Goal: Task Accomplishment & Management: Manage account settings

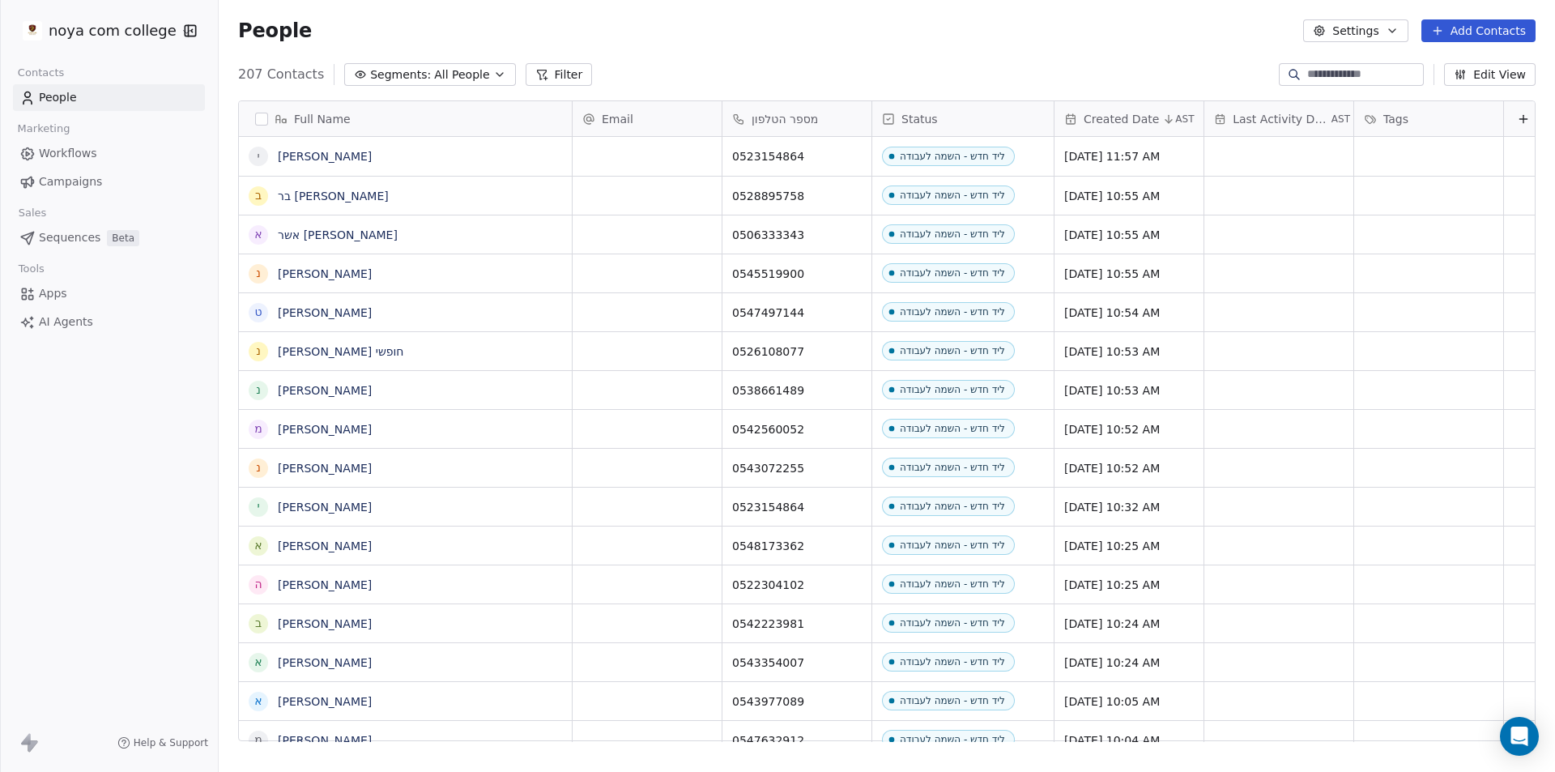
scroll to position [666, 1324]
click at [1496, 33] on button "Add Contacts" at bounding box center [1478, 30] width 114 height 23
click at [1480, 60] on span "Create new contact" at bounding box center [1486, 65] width 111 height 17
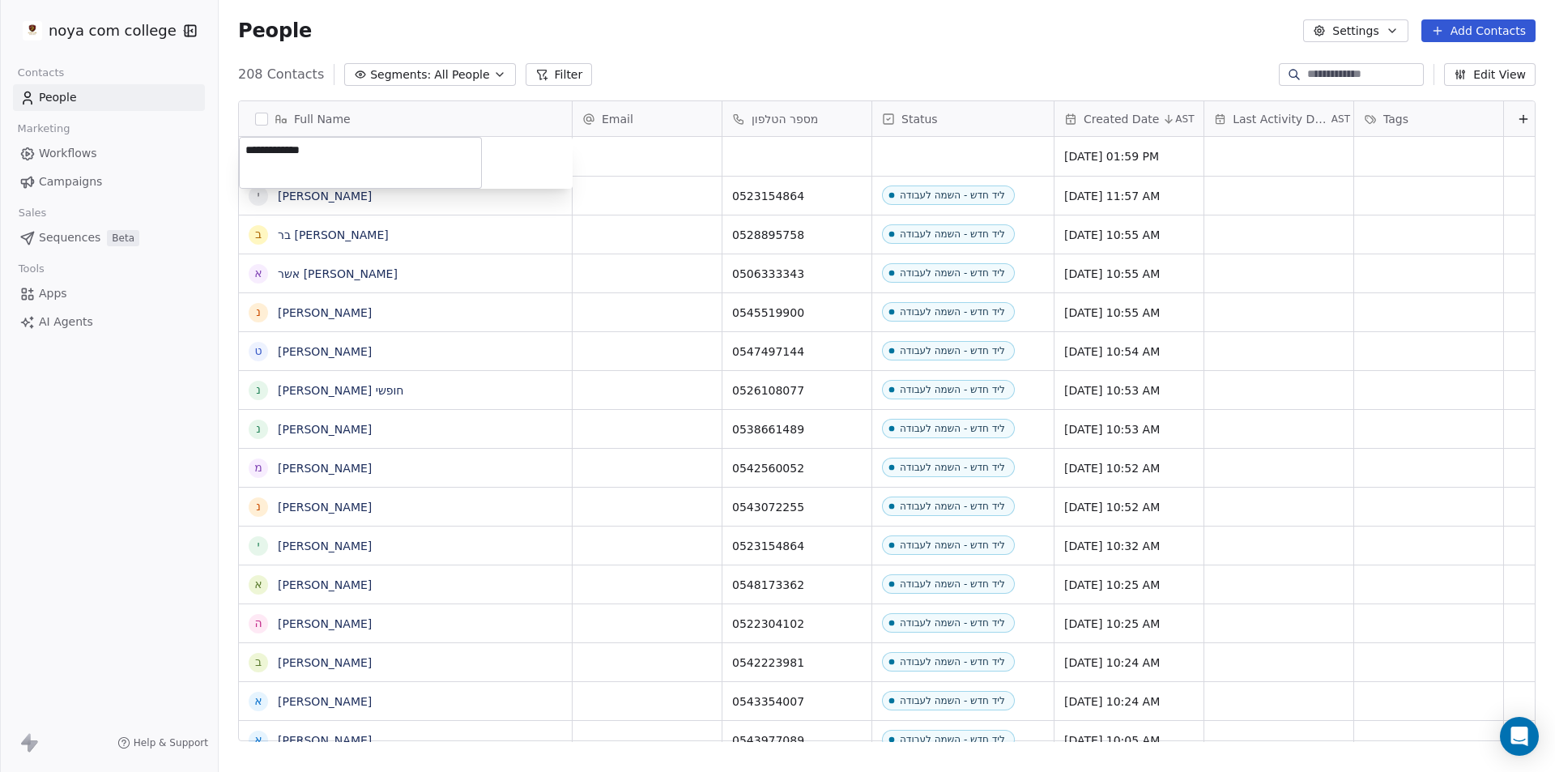
type textarea "**********"
click at [775, 132] on html "noya com college Contacts People Marketing Workflows Campaigns Sales Sequences …" at bounding box center [777, 386] width 1555 height 772
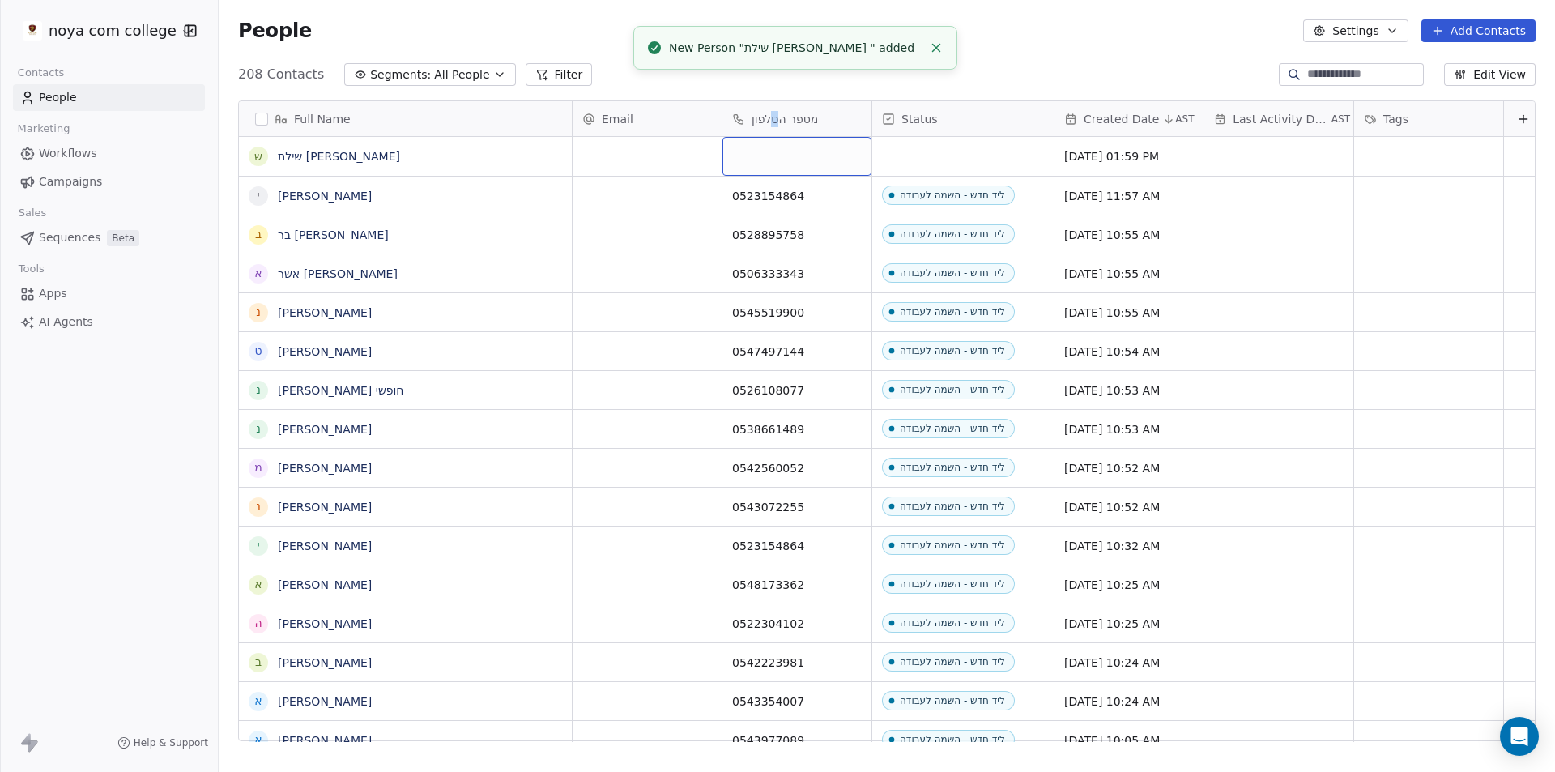
click at [795, 158] on div "grid" at bounding box center [796, 156] width 149 height 39
click at [796, 158] on input at bounding box center [797, 157] width 143 height 32
click at [730, 152] on input "**********" at bounding box center [797, 157] width 143 height 32
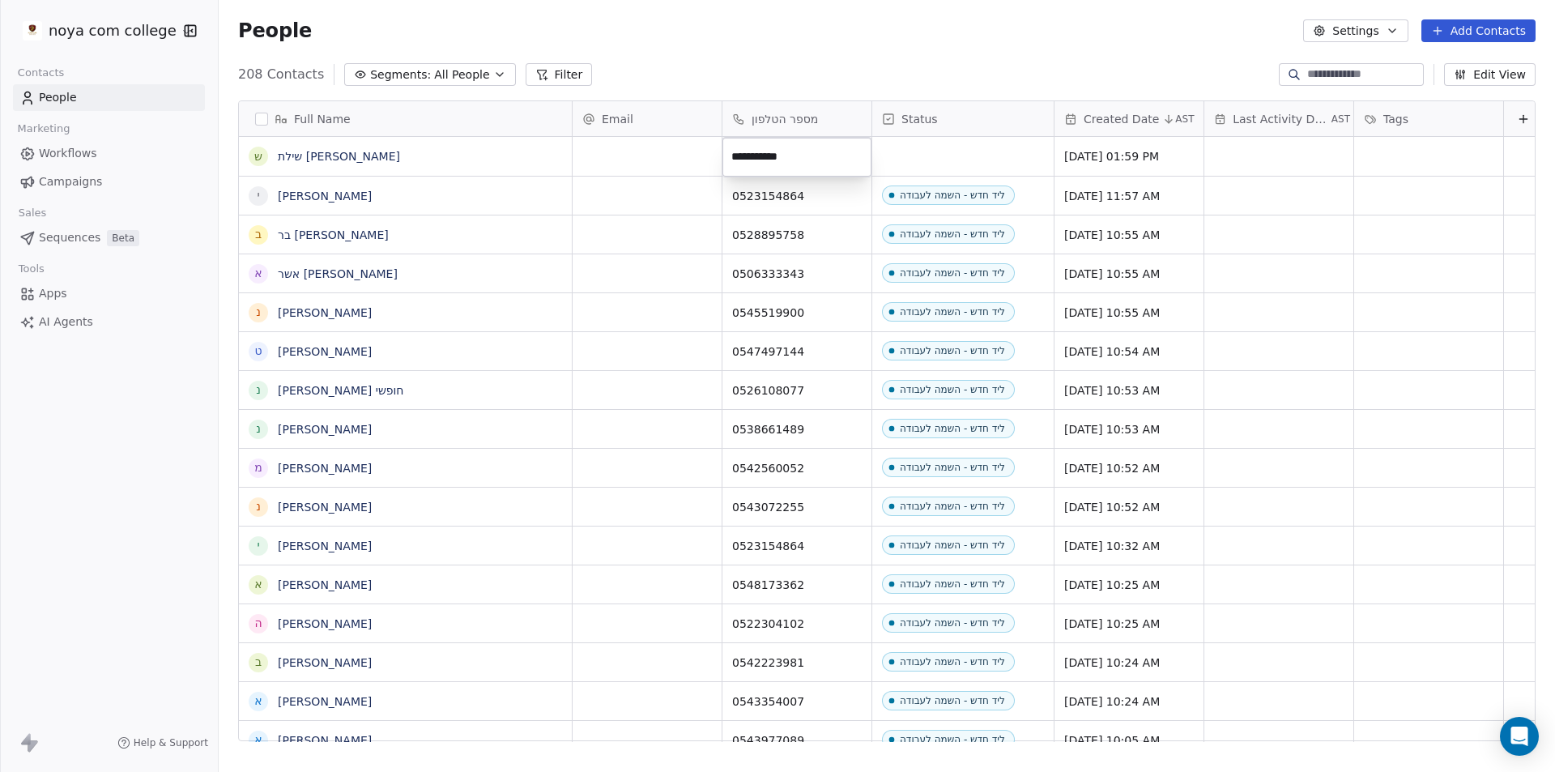
click at [754, 150] on input "**********" at bounding box center [797, 157] width 143 height 32
type input "**********"
click at [869, 35] on html "noya com college Contacts People Marketing Workflows Campaigns Sales Sequences …" at bounding box center [777, 386] width 1555 height 772
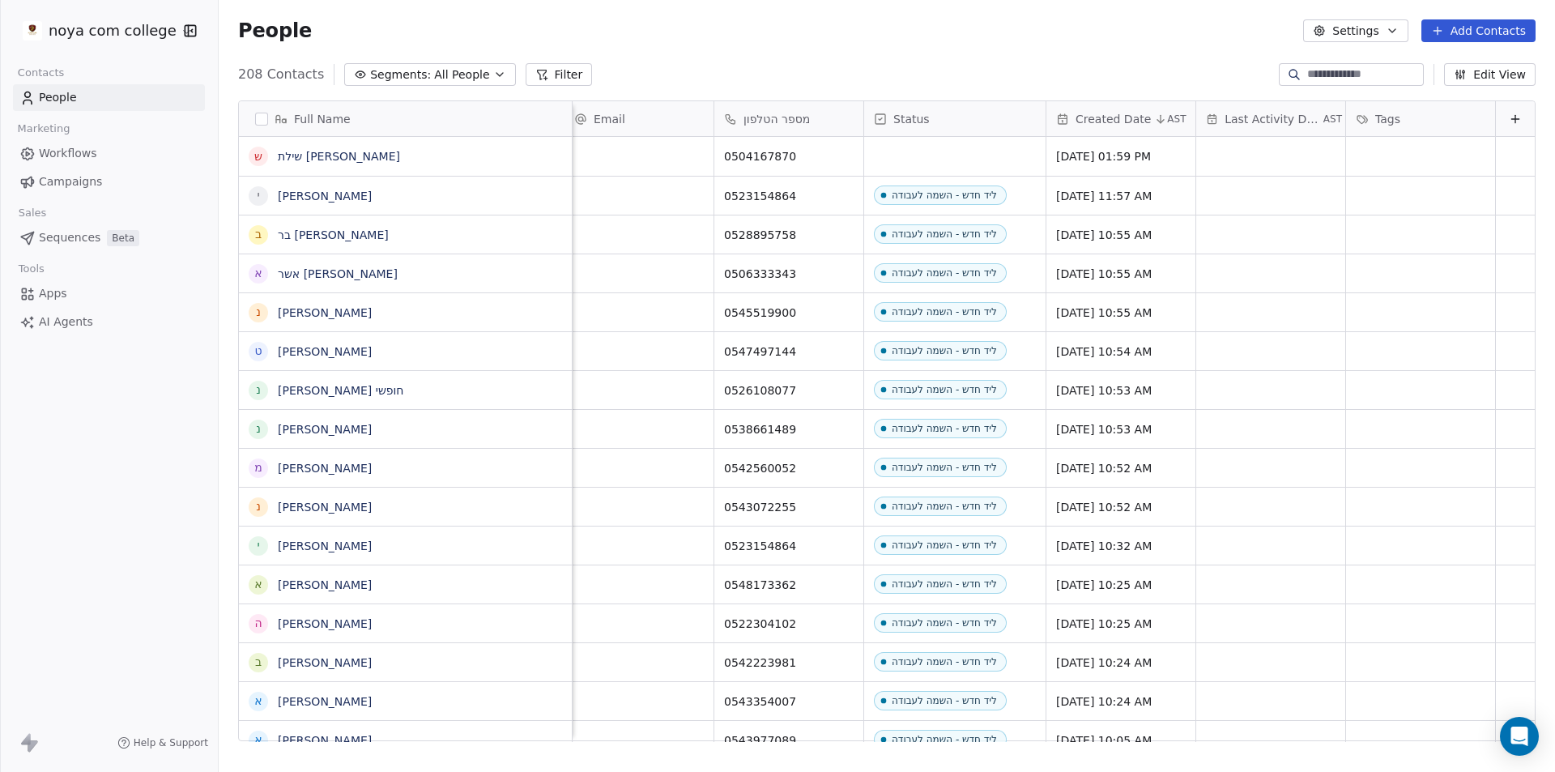
drag, startPoint x: 1514, startPoint y: 130, endPoint x: 1505, endPoint y: 126, distance: 10.1
click at [1510, 130] on div at bounding box center [1515, 118] width 39 height 35
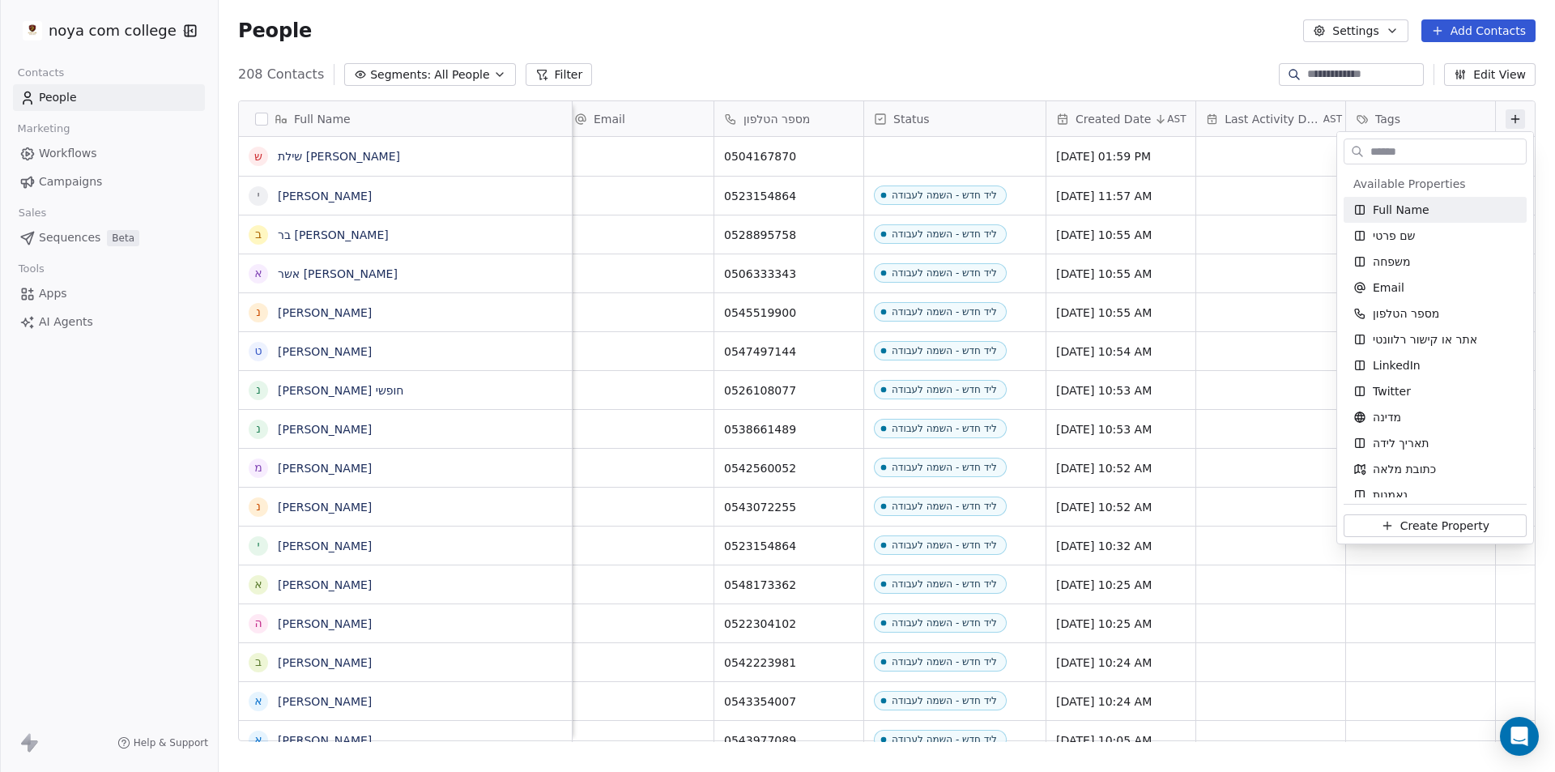
click at [1505, 126] on html "noya com college Contacts People Marketing Workflows Campaigns Sales Sequences …" at bounding box center [777, 386] width 1555 height 772
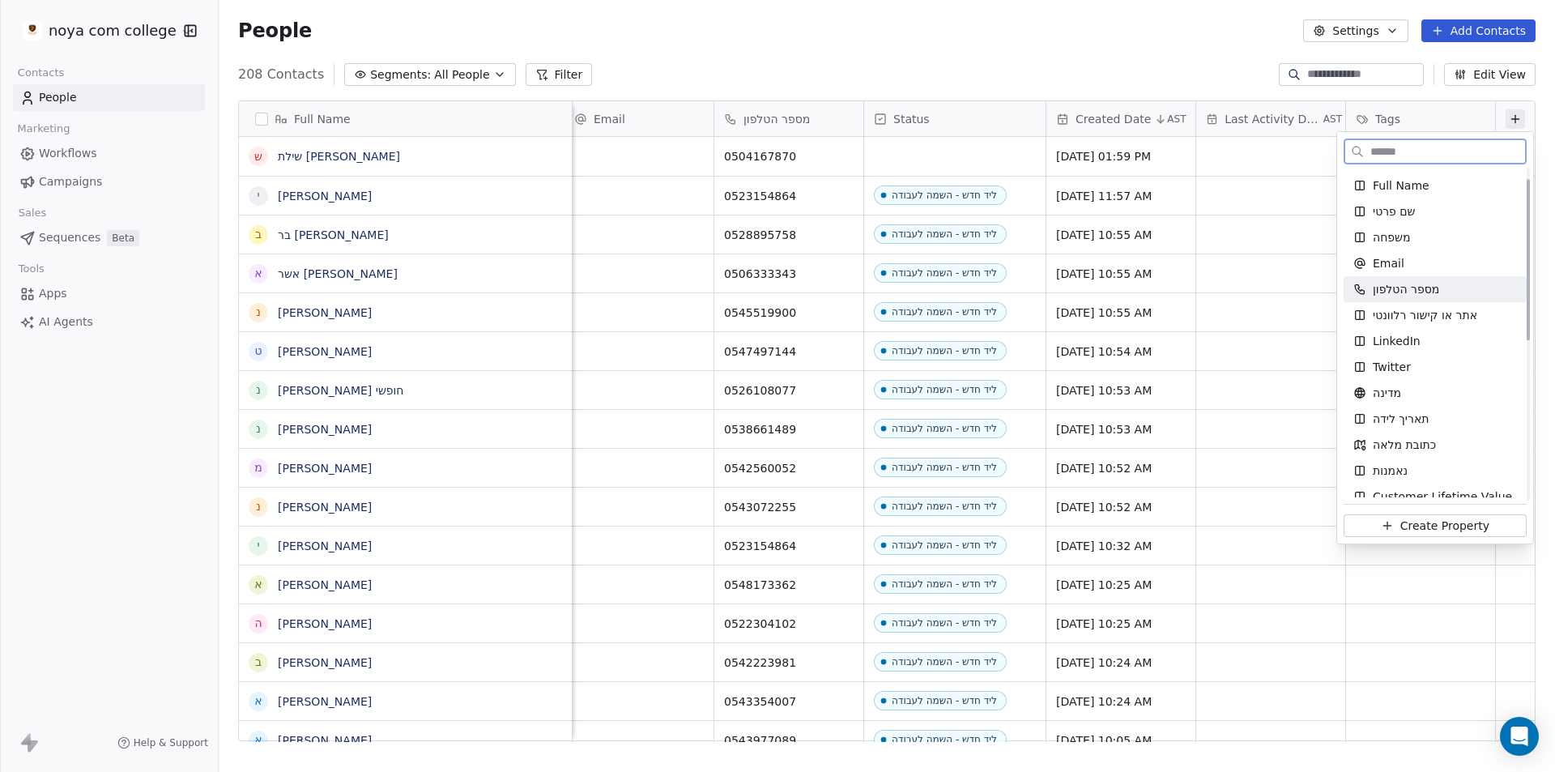
scroll to position [23, 0]
click at [1427, 317] on span "אתר או קישור רלוונטי" at bounding box center [1424, 316] width 104 height 16
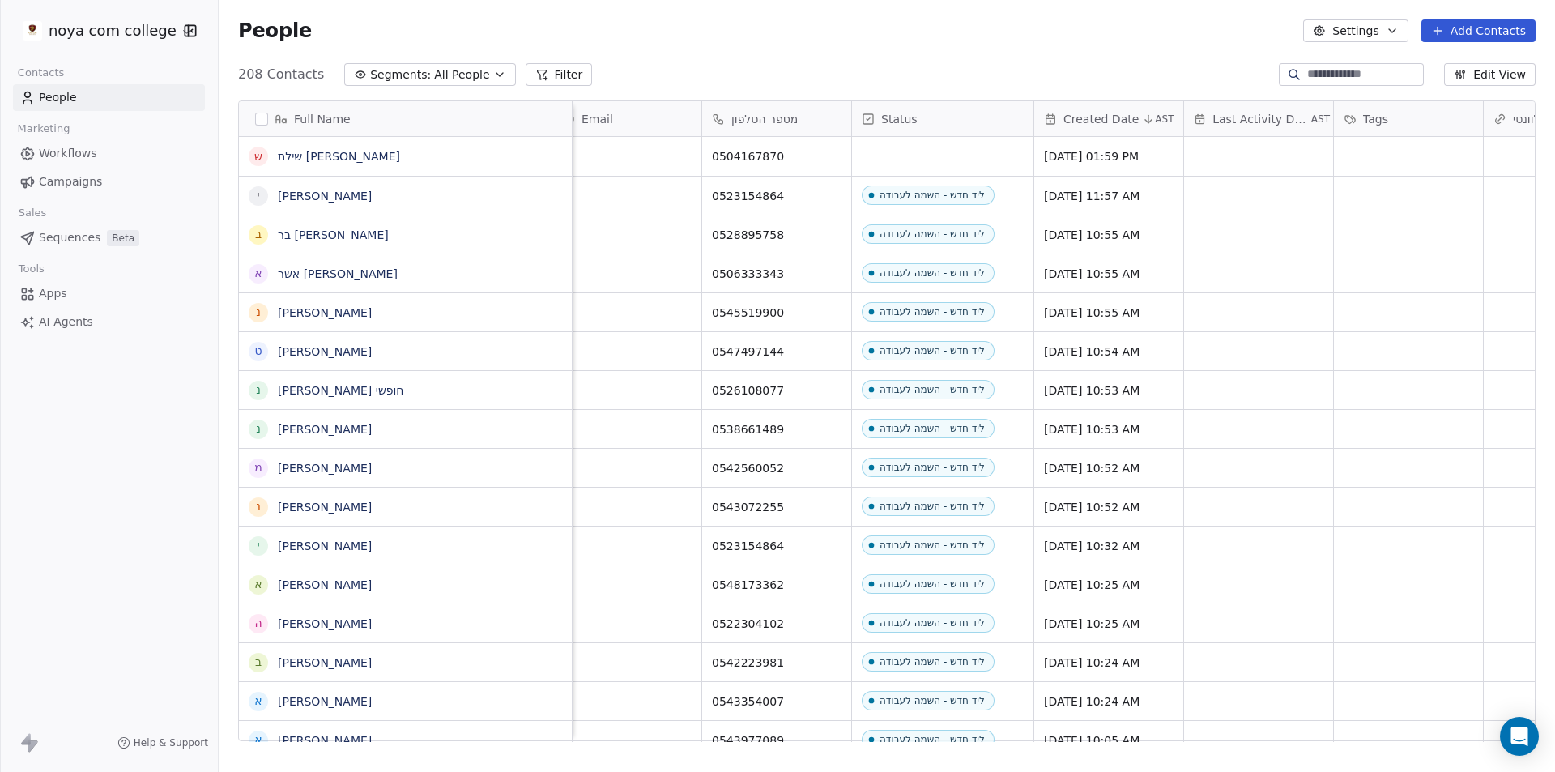
scroll to position [0, 170]
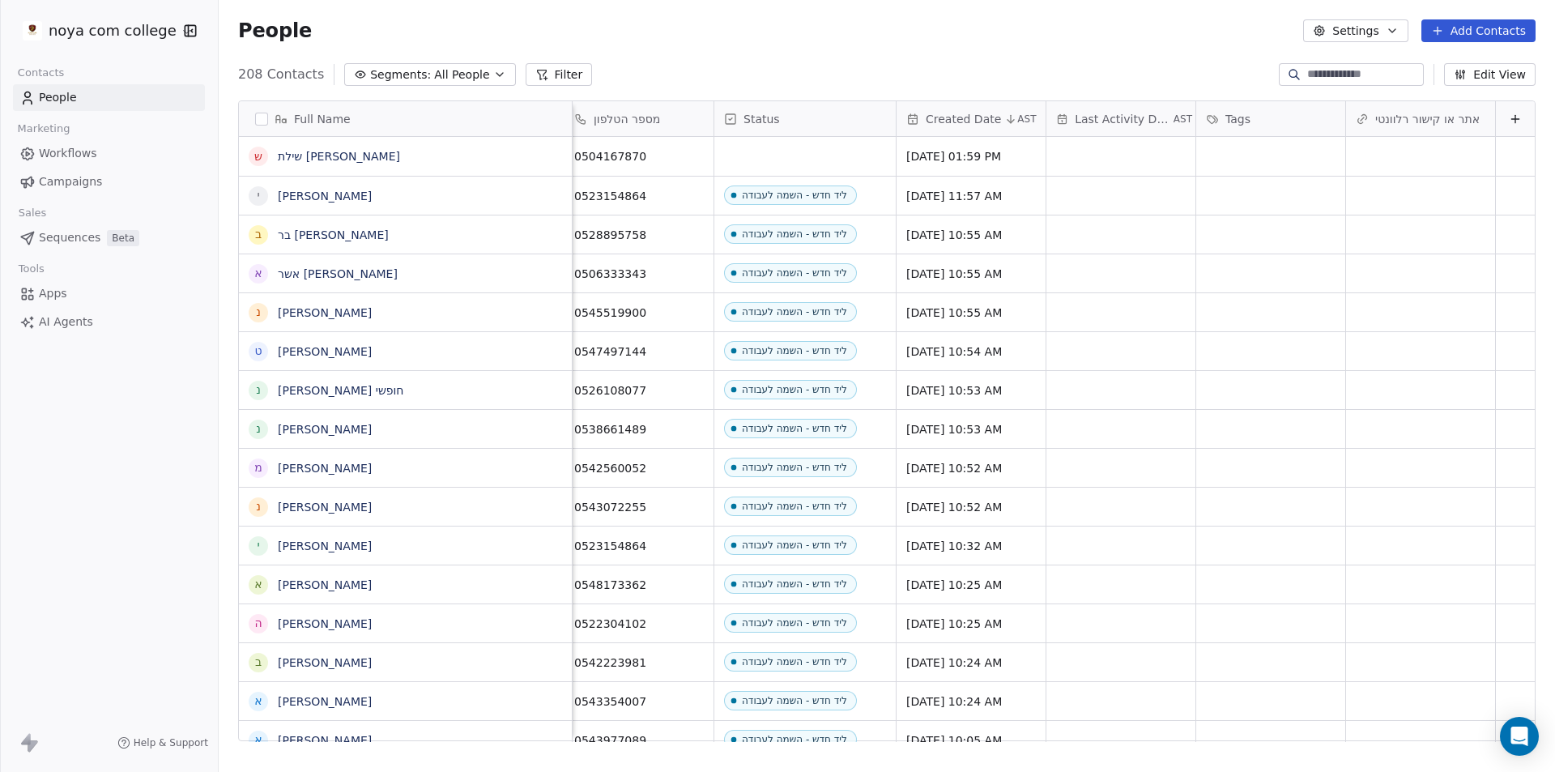
click at [1402, 127] on div "אתר או קישור רלוונטי" at bounding box center [1420, 118] width 149 height 35
click at [1364, 149] on span "Edit property" at bounding box center [1401, 153] width 74 height 16
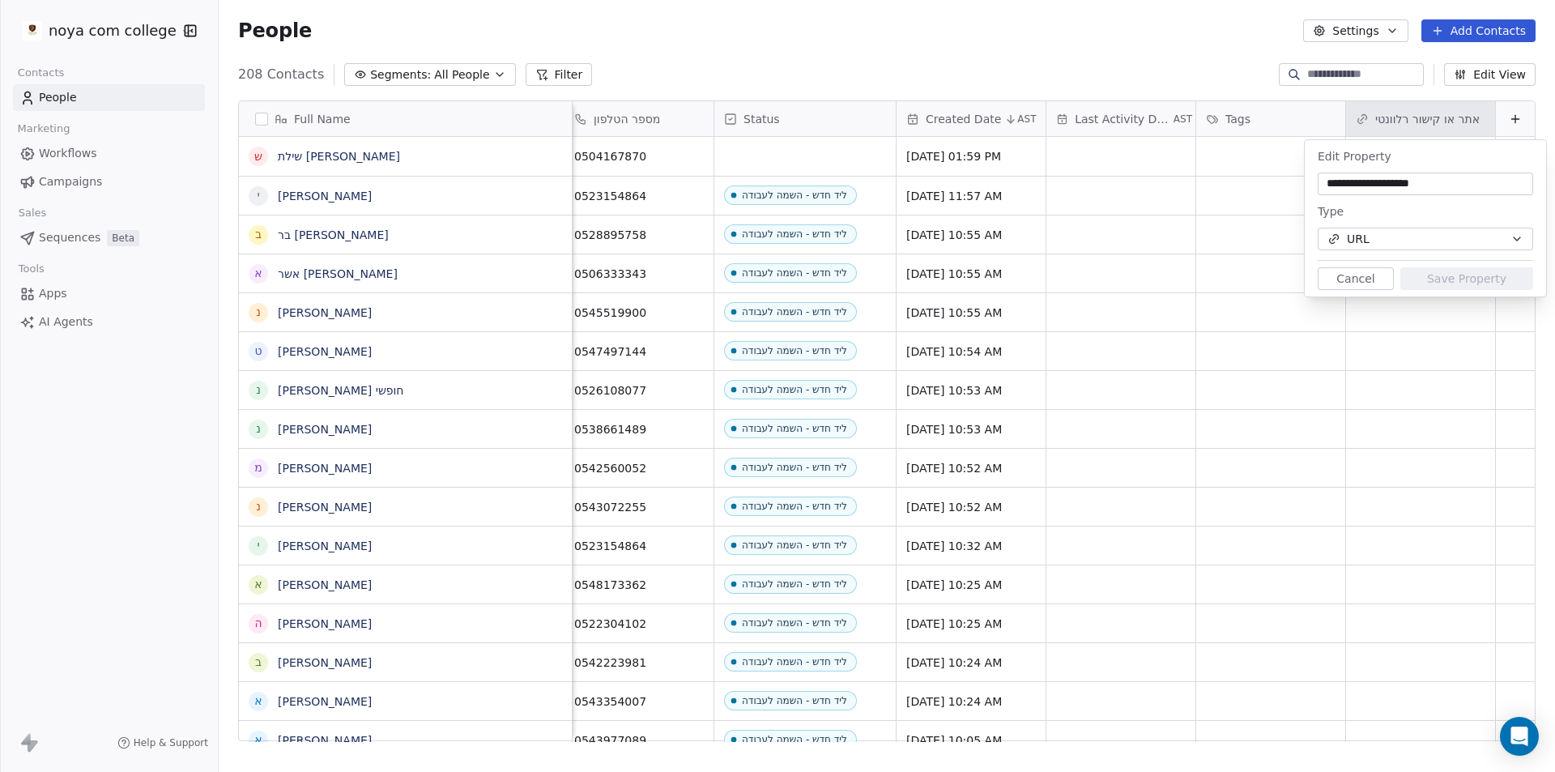
click at [1375, 279] on button "Cancel" at bounding box center [1355, 278] width 76 height 23
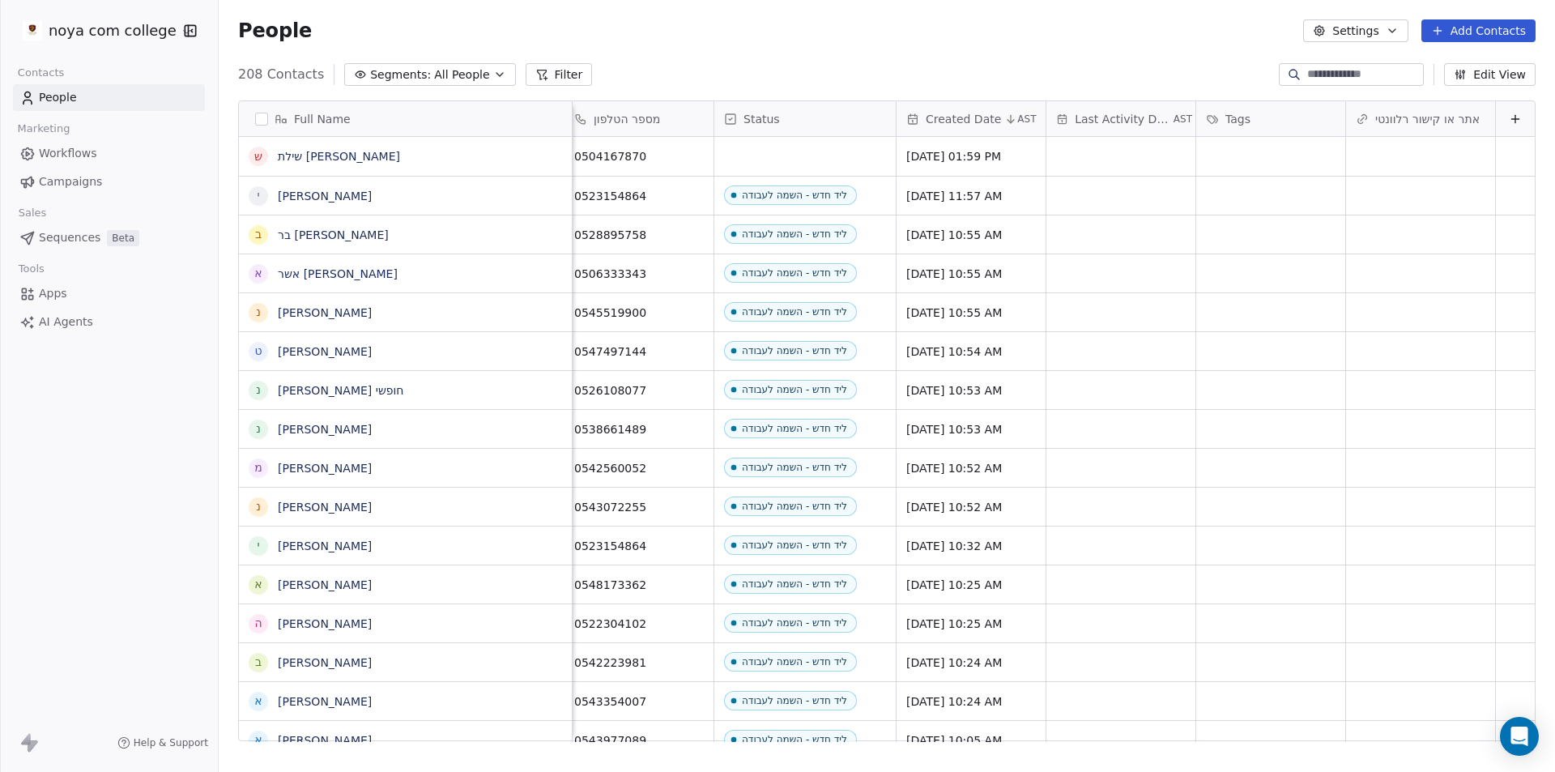
scroll to position [0, 0]
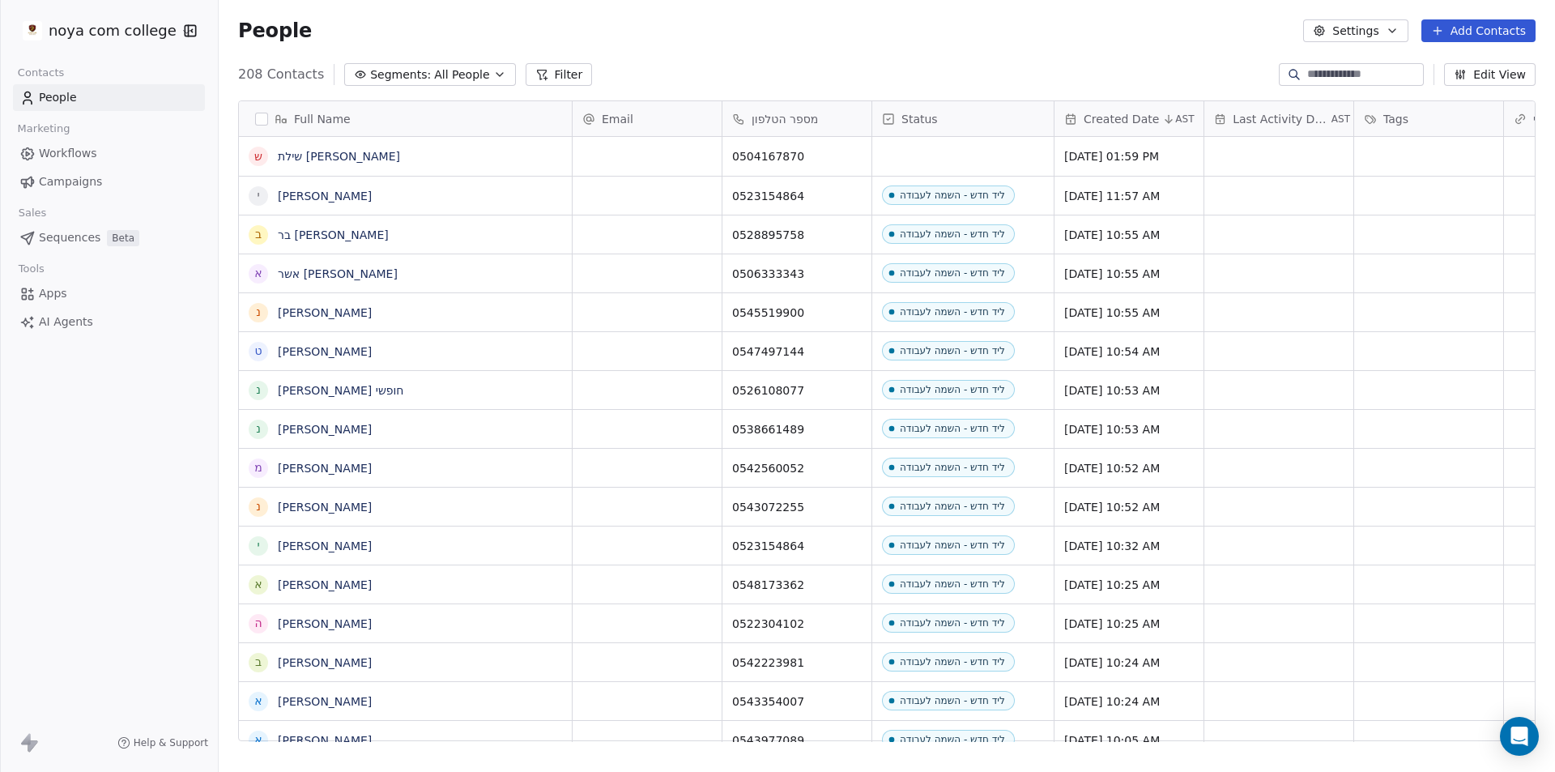
click at [823, 22] on div "People Settings Add Contacts" at bounding box center [886, 30] width 1297 height 23
click at [389, 147] on div "ש שילת [PERSON_NAME]" at bounding box center [390, 156] width 283 height 19
click at [537, 161] on div "**********" at bounding box center [406, 163] width 334 height 52
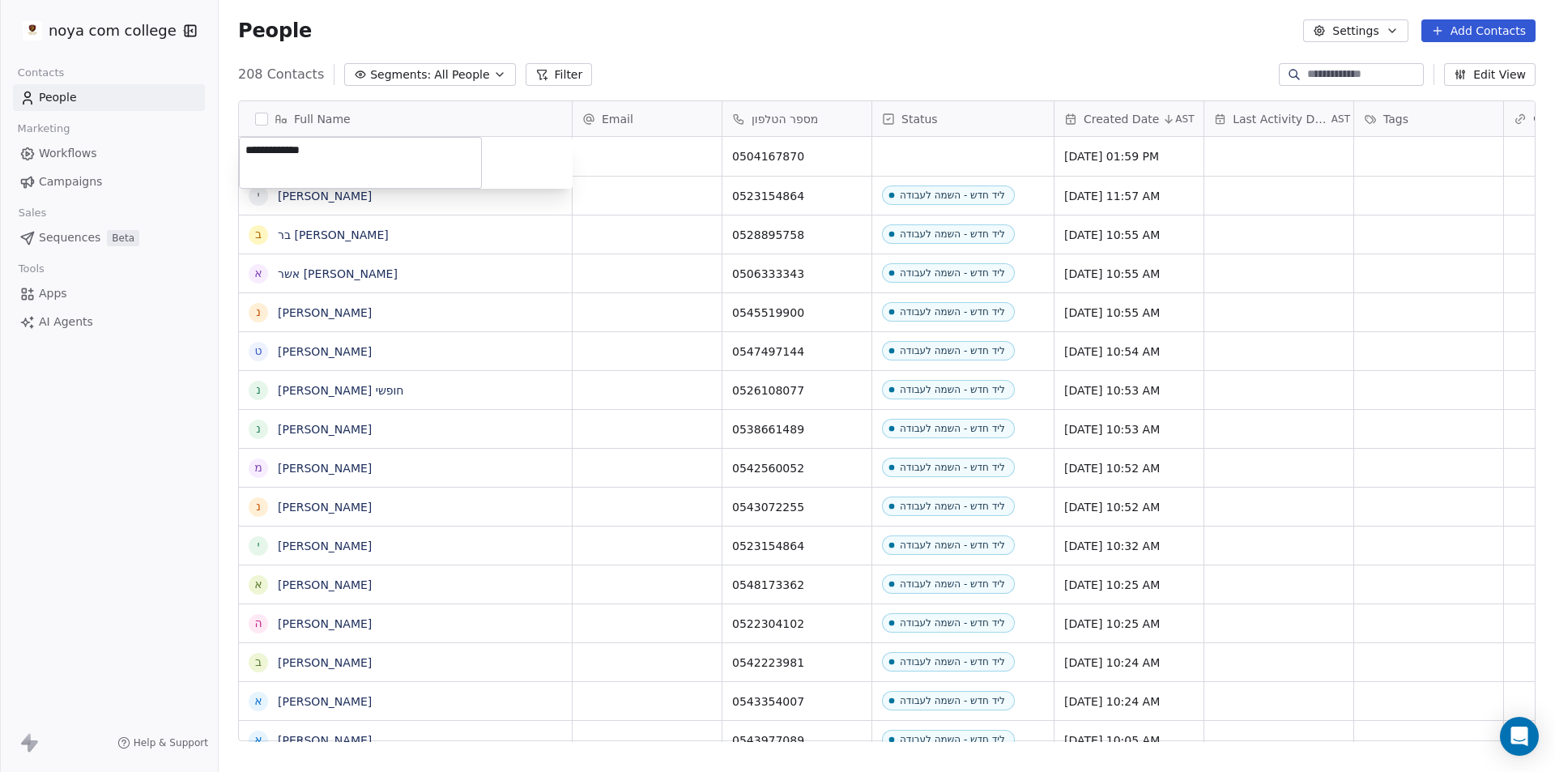
click at [402, 120] on html "noya com college Contacts People Marketing Workflows Campaigns Sales Sequences …" at bounding box center [777, 386] width 1555 height 772
click at [402, 120] on div "Full Name" at bounding box center [404, 119] width 310 height 16
click at [402, 120] on html "noya com college Contacts People Marketing Workflows Campaigns Sales Sequences …" at bounding box center [777, 386] width 1555 height 772
click at [0, 0] on button "grid" at bounding box center [0, 0] width 0 height 0
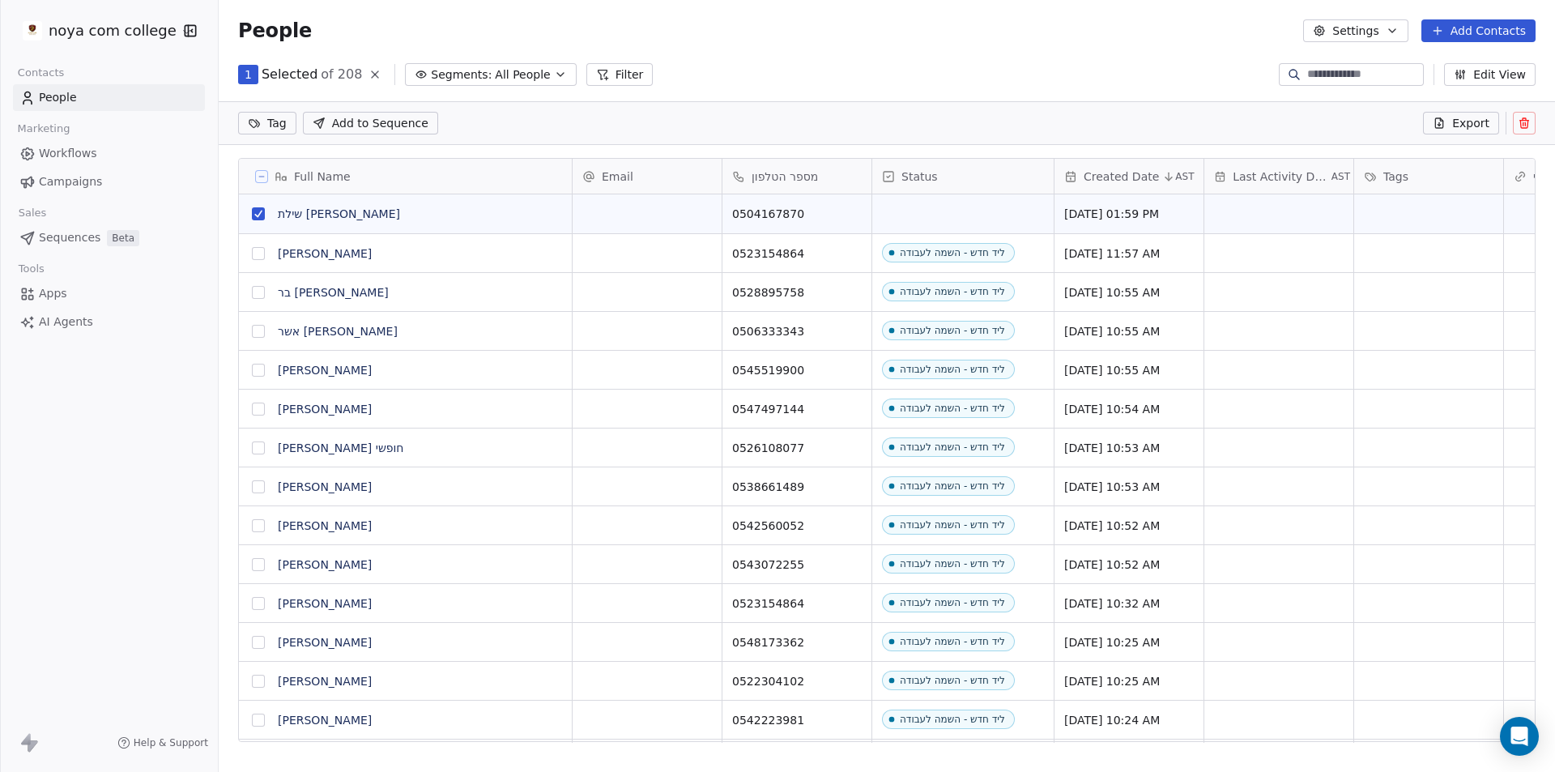
scroll to position [610, 1324]
click at [254, 207] on button "grid" at bounding box center [258, 213] width 13 height 13
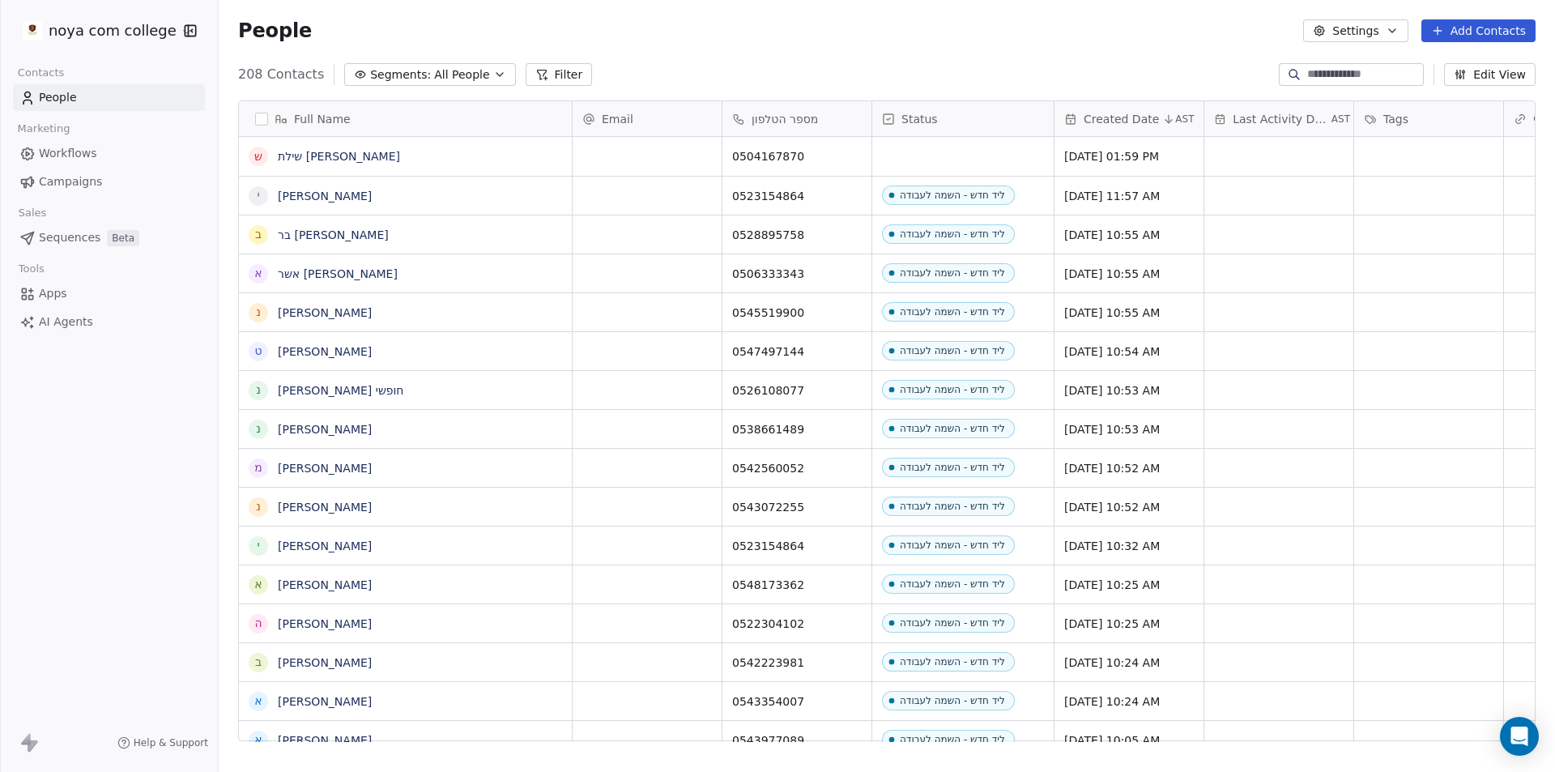
click at [177, 233] on link "Sequences Beta" at bounding box center [109, 237] width 192 height 27
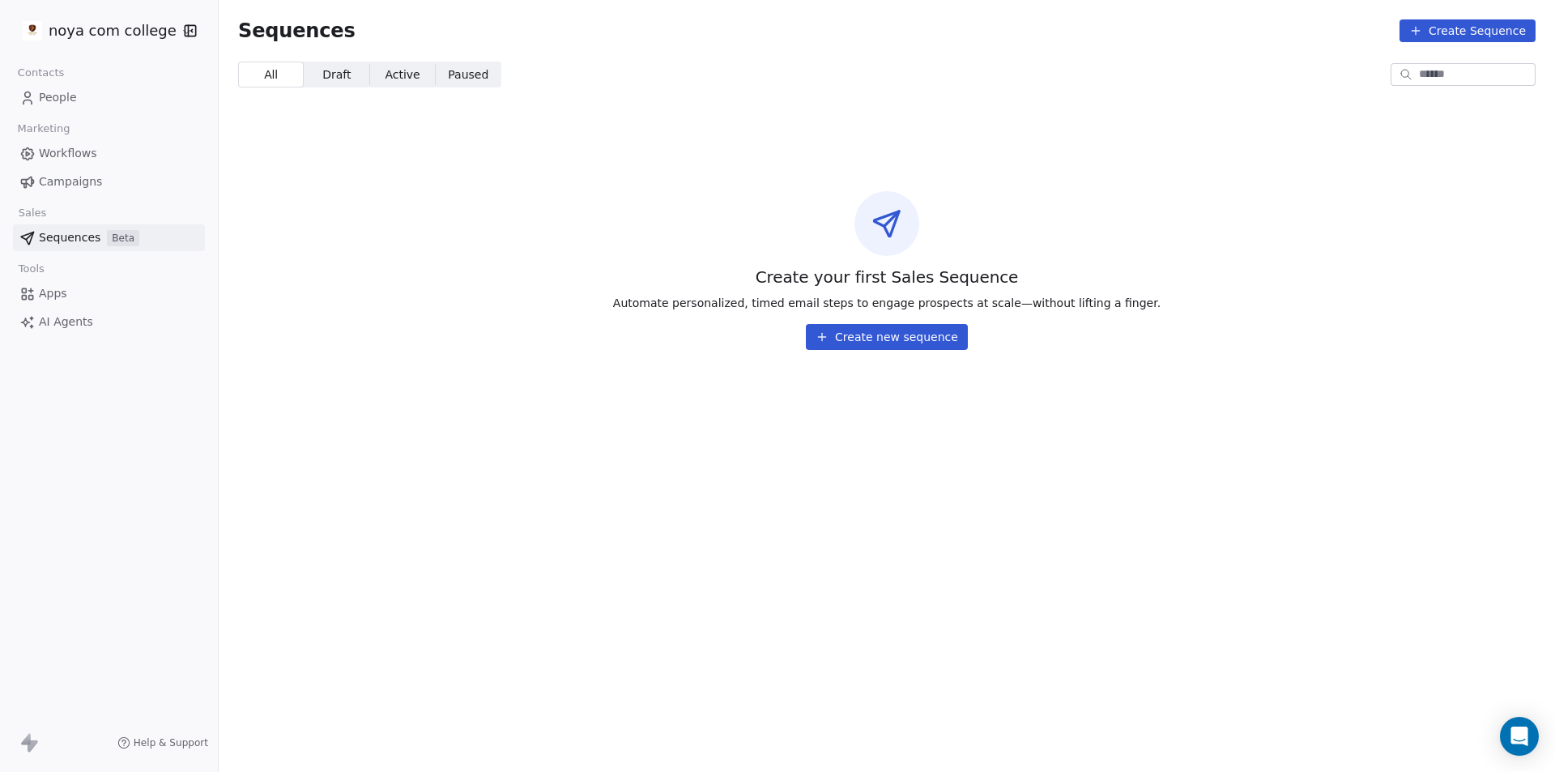
click at [349, 82] on span "Draft Draft" at bounding box center [337, 75] width 66 height 26
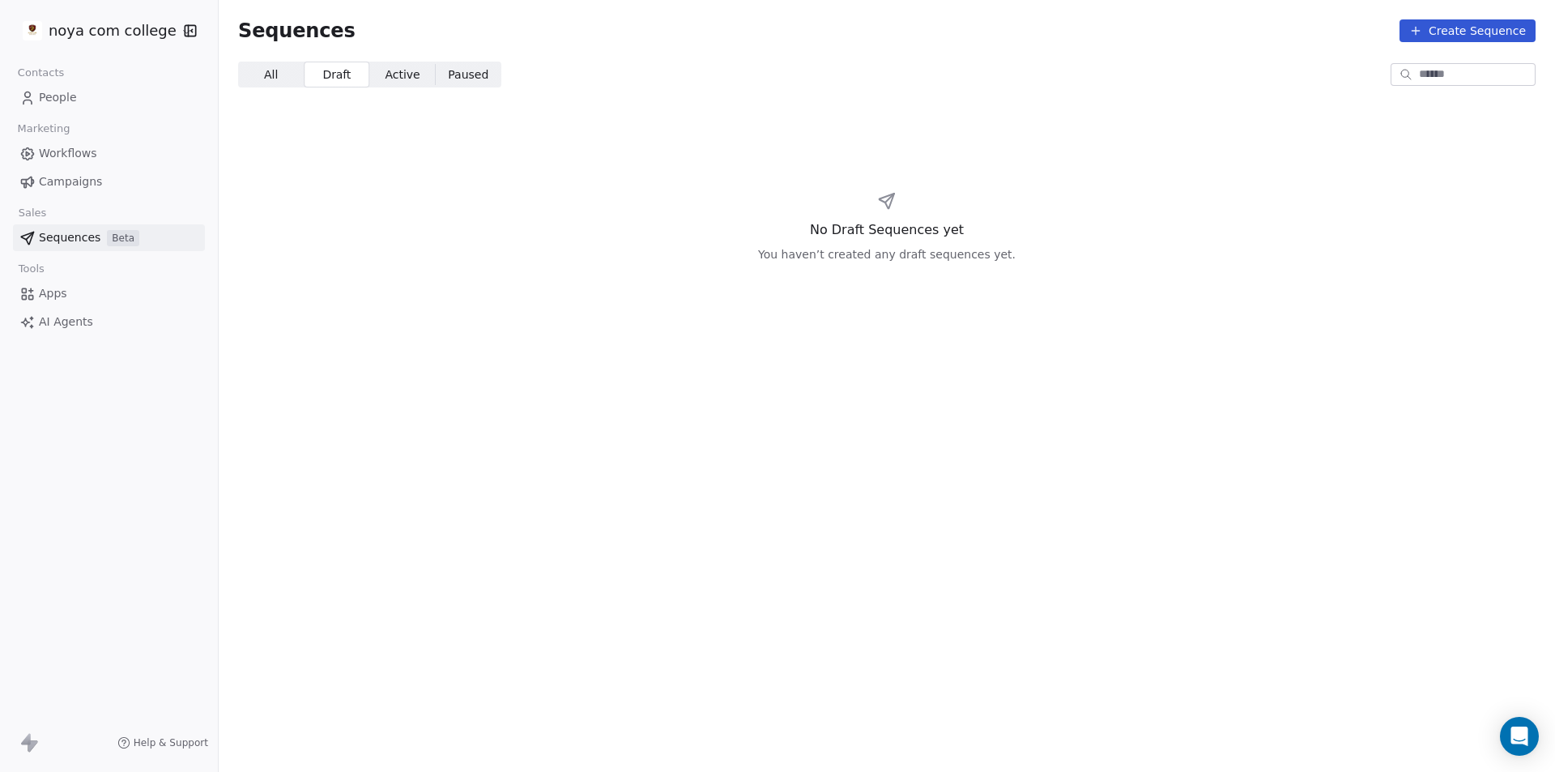
click at [287, 62] on span "All All" at bounding box center [271, 75] width 66 height 26
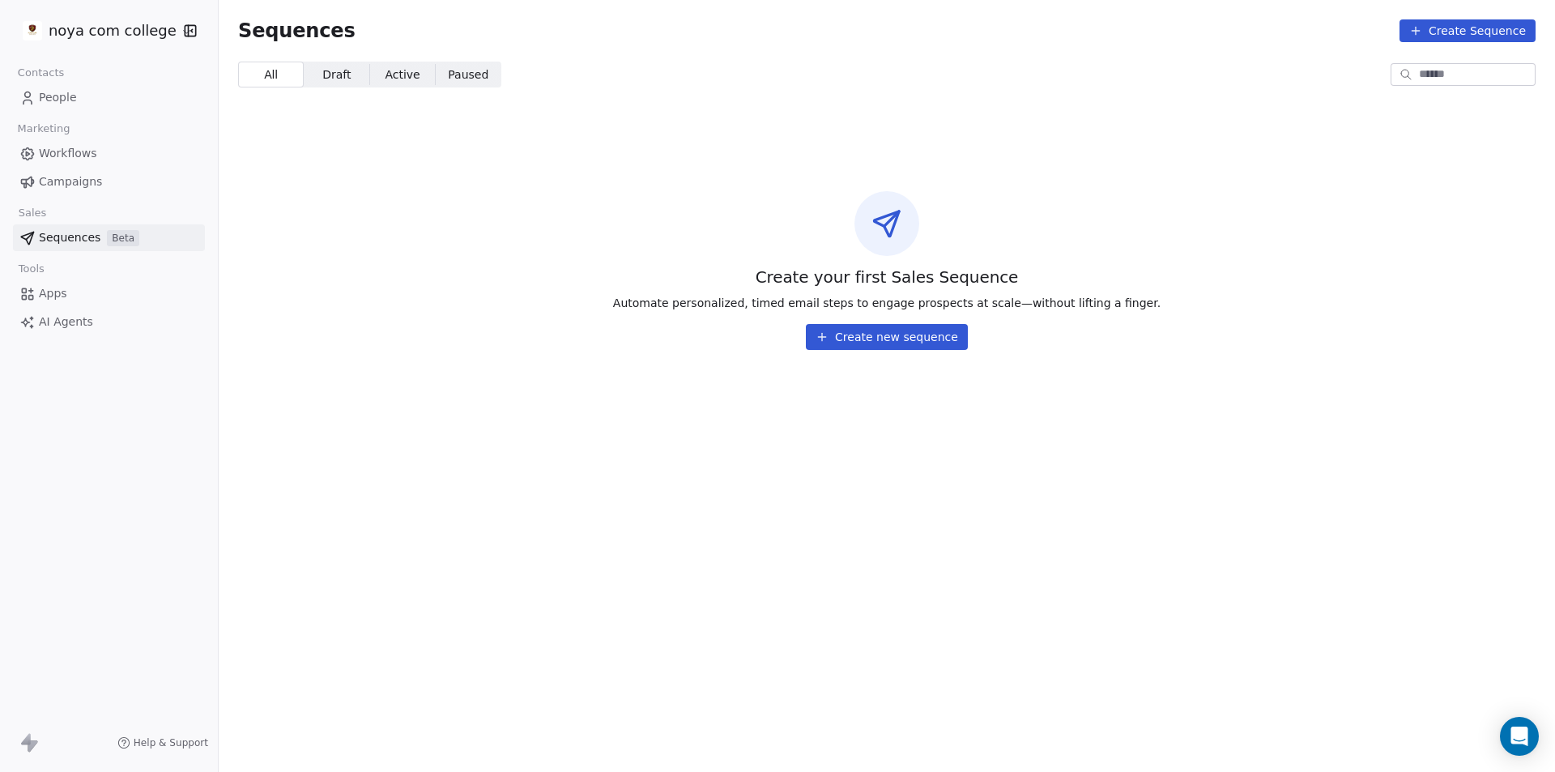
click at [283, 63] on span "All All" at bounding box center [271, 75] width 66 height 26
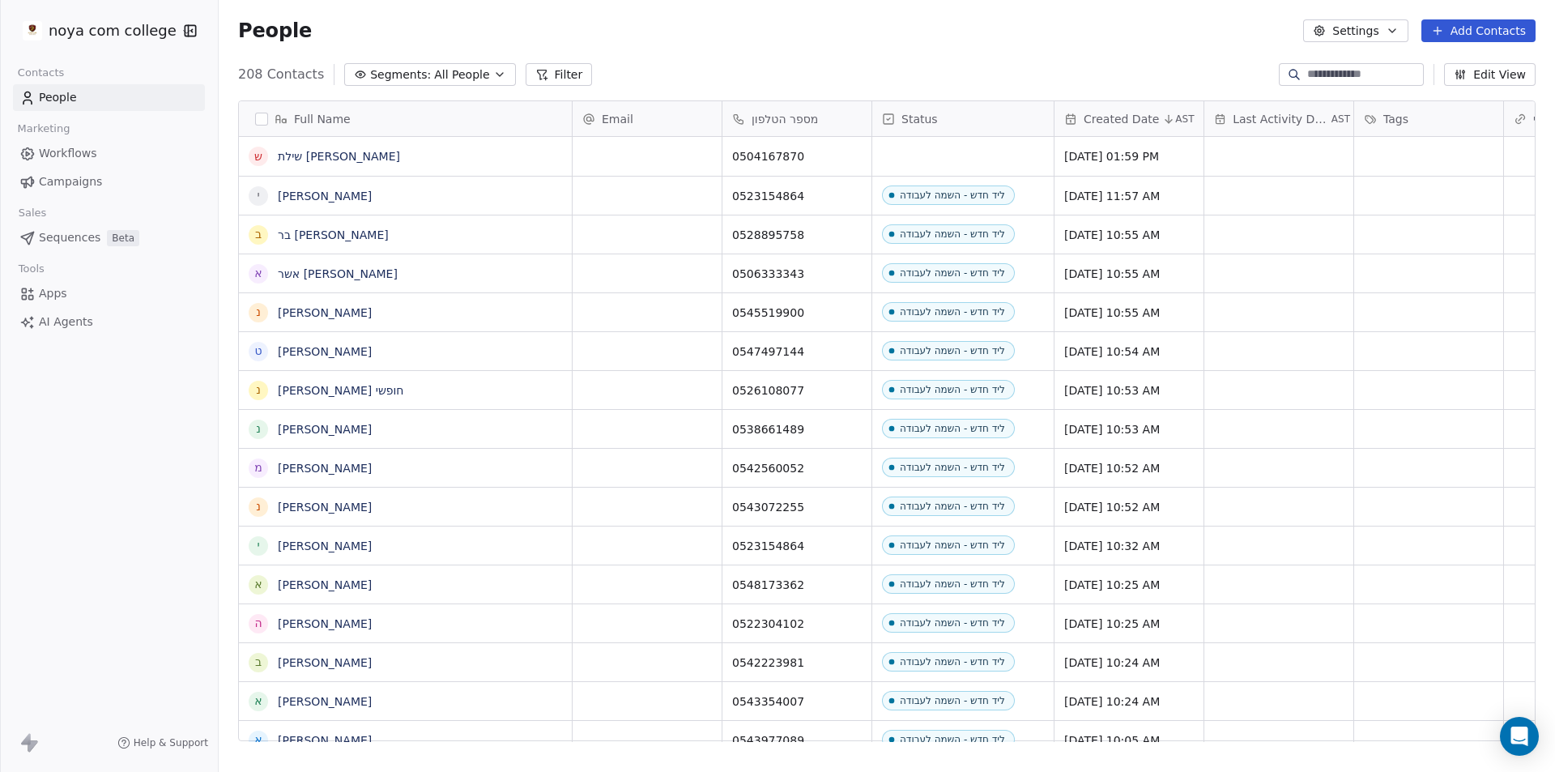
scroll to position [666, 1324]
click at [994, 147] on div "grid" at bounding box center [962, 156] width 181 height 39
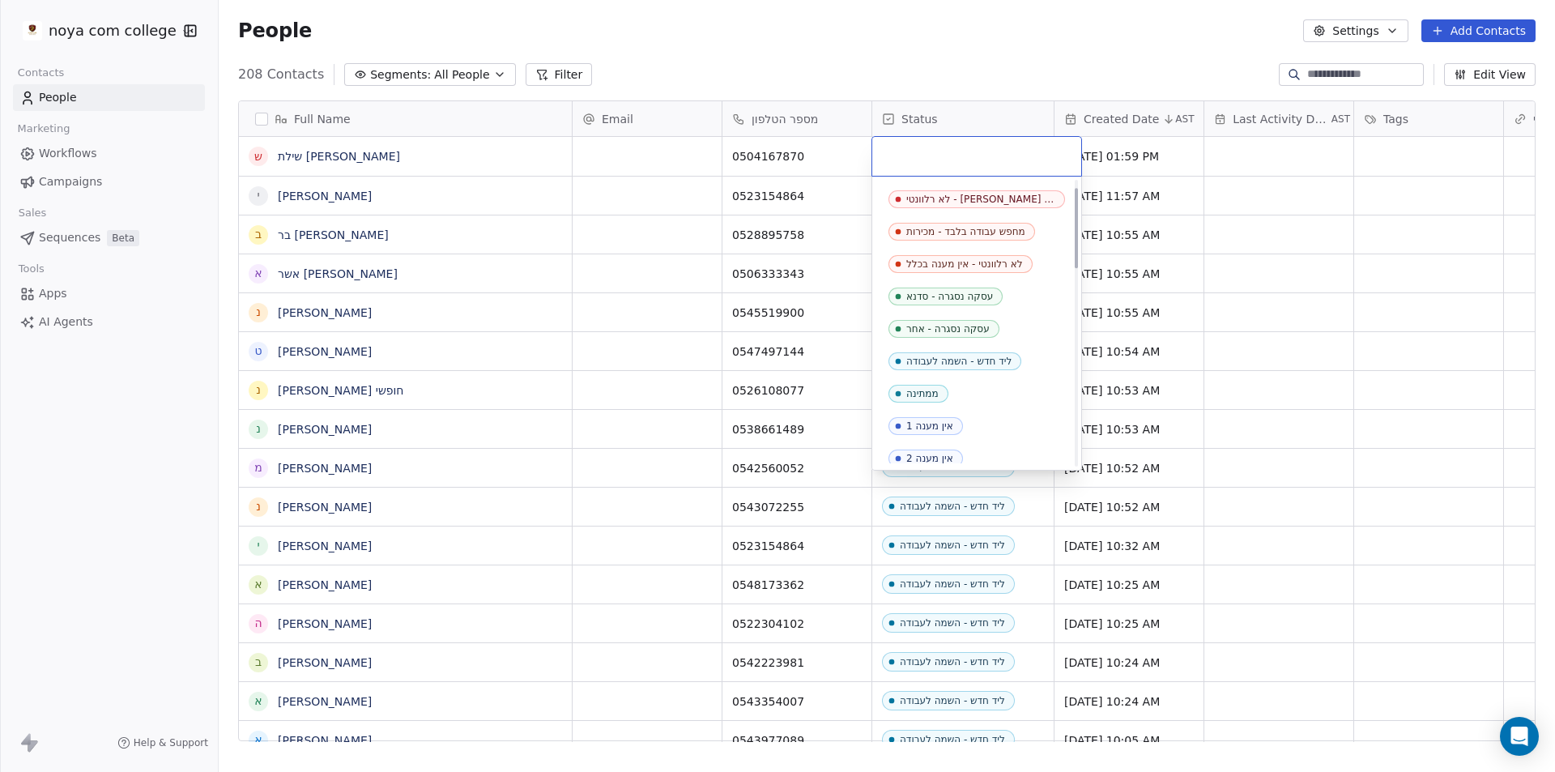
scroll to position [405, 0]
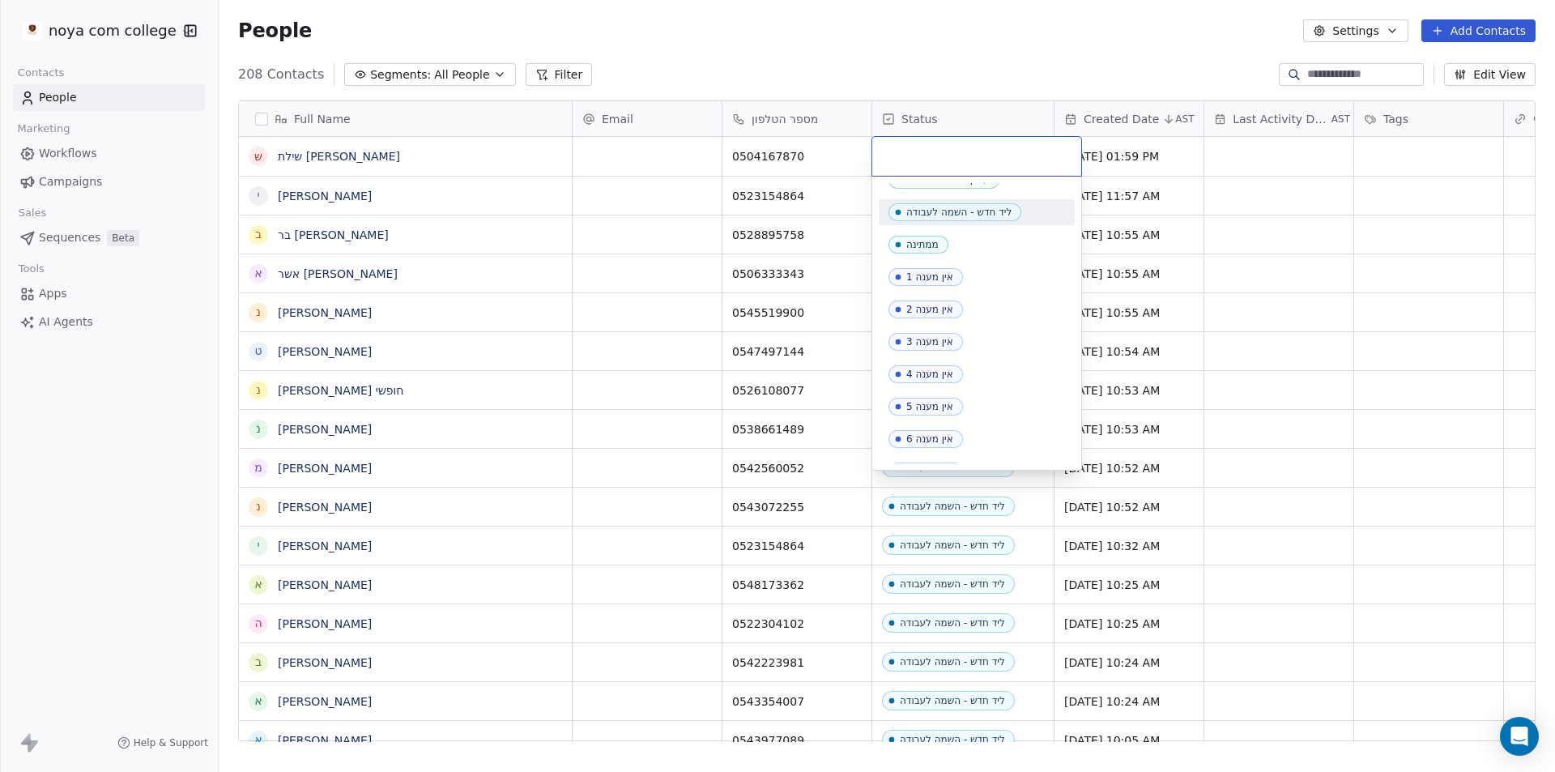
click at [978, 214] on div "ליד חדש - השמה לעבודה" at bounding box center [958, 211] width 105 height 11
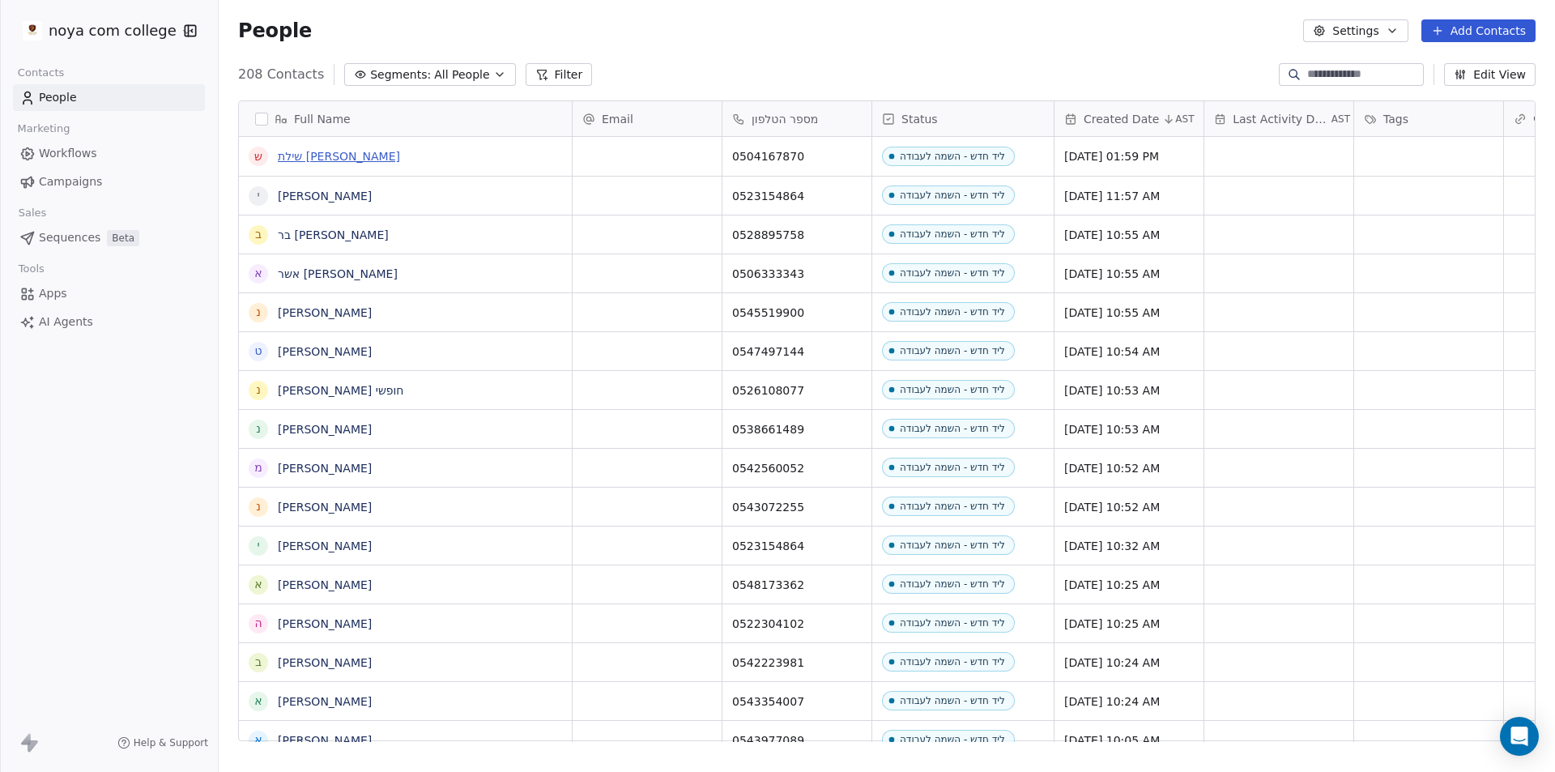
click at [334, 160] on link "שילת [PERSON_NAME]" at bounding box center [339, 156] width 122 height 13
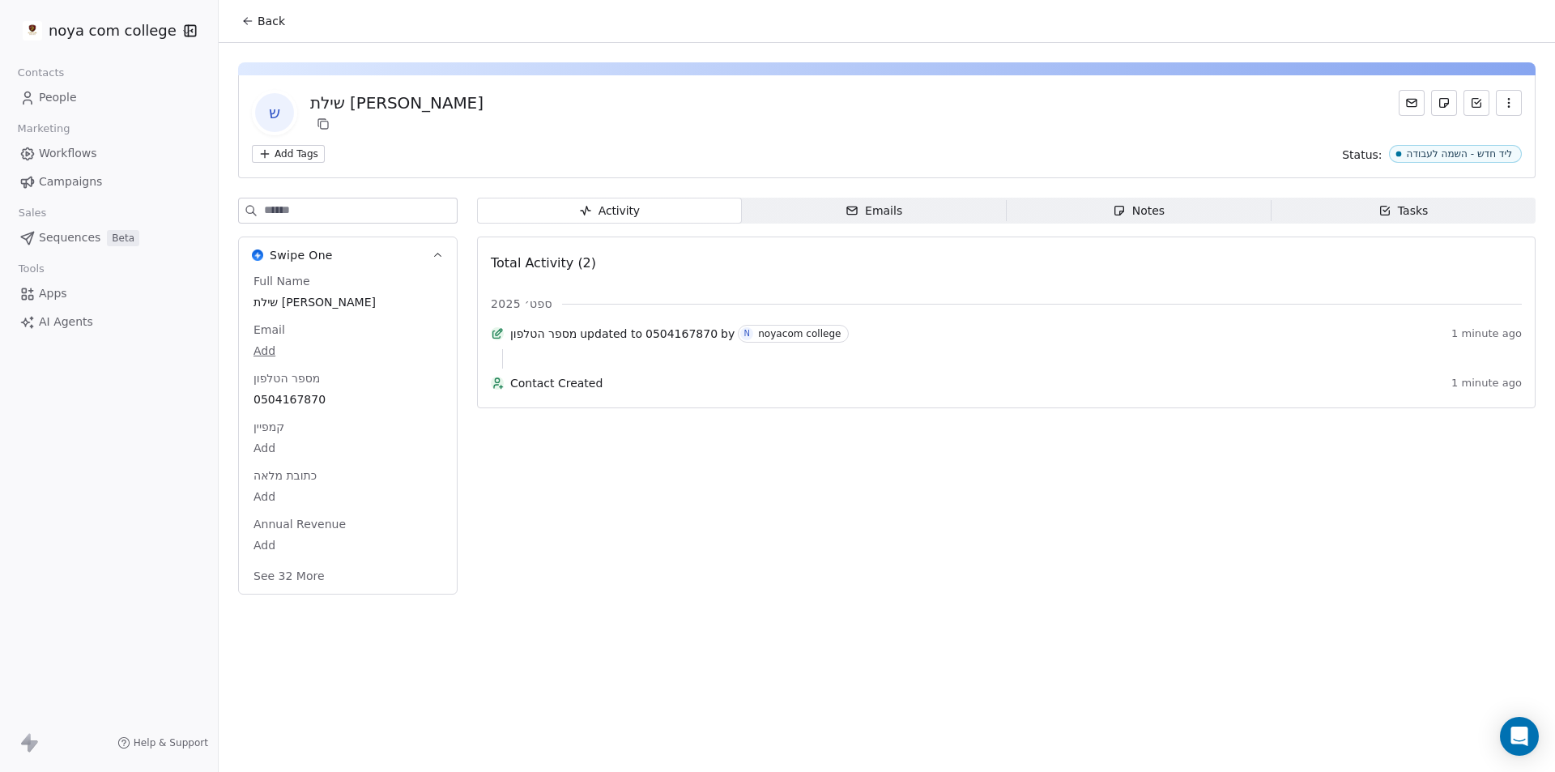
click at [1506, 102] on icon "button" at bounding box center [1508, 102] width 13 height 13
click at [1142, 214] on div "Notes" at bounding box center [1139, 210] width 52 height 17
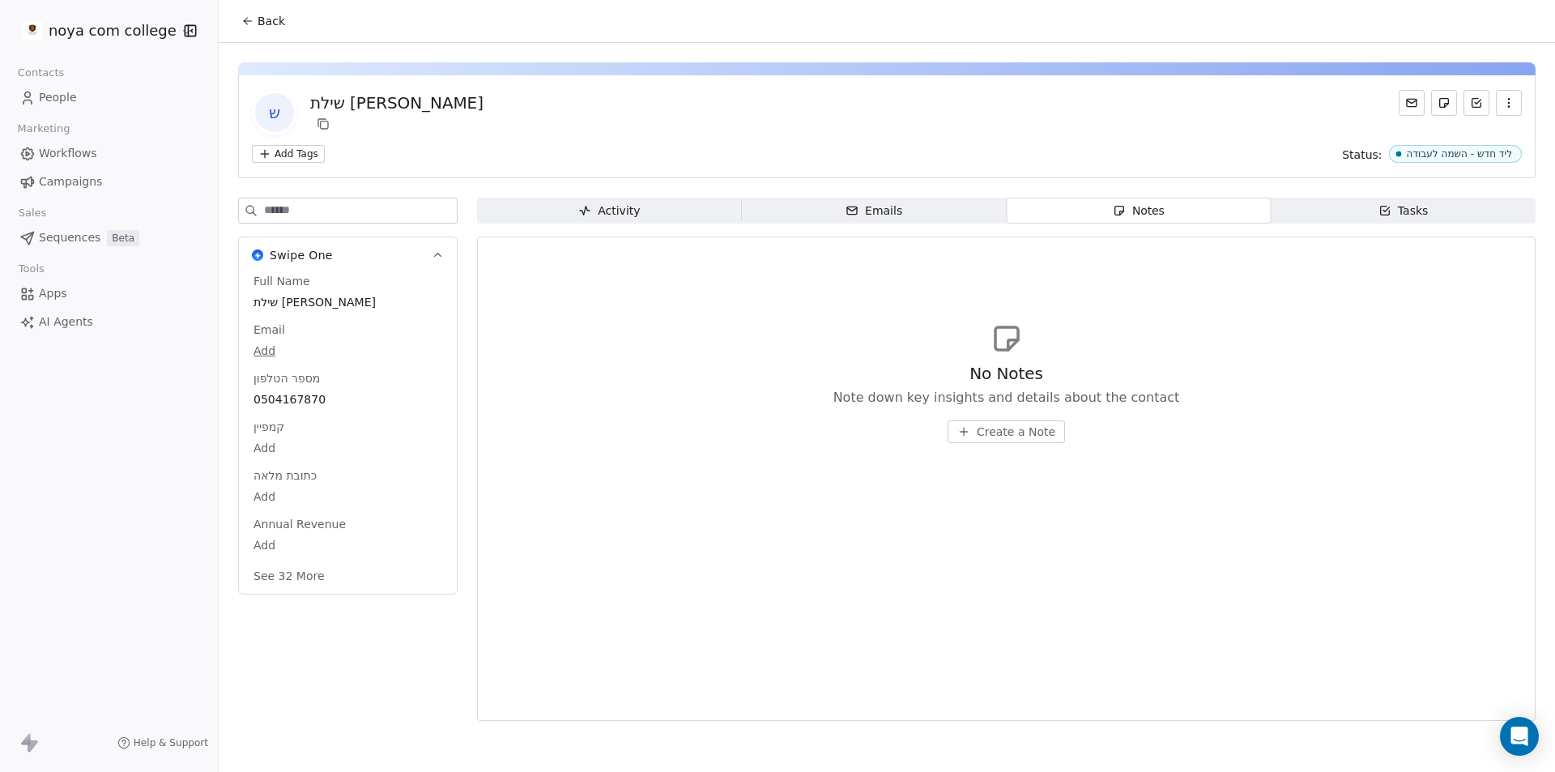
click at [1001, 440] on button "Create a Note" at bounding box center [1005, 431] width 117 height 23
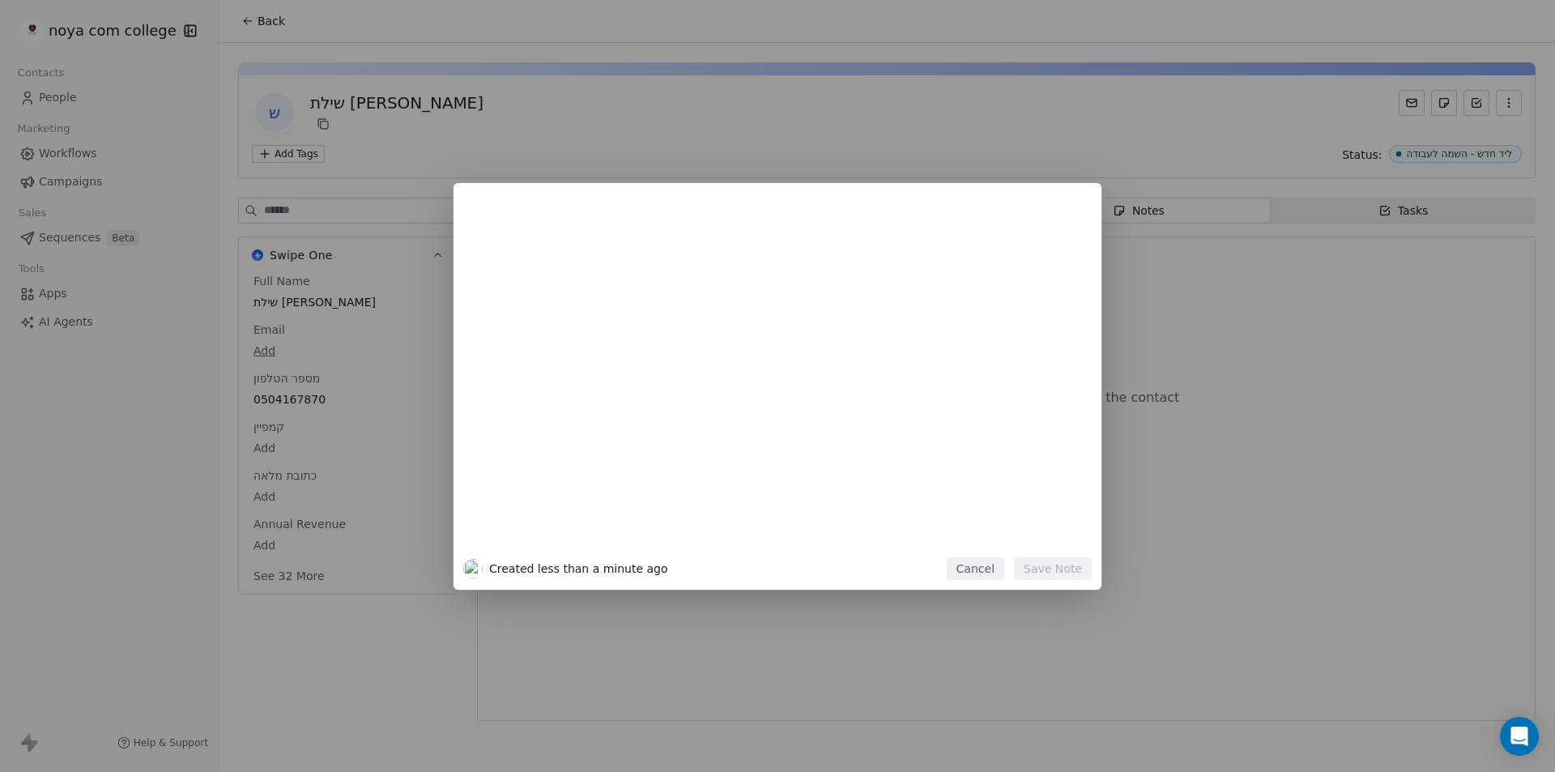
click at [873, 436] on div at bounding box center [802, 378] width 554 height 345
drag, startPoint x: 882, startPoint y: 434, endPoint x: 910, endPoint y: 407, distance: 39.0
click at [883, 431] on div at bounding box center [802, 378] width 554 height 345
click at [494, 270] on icon at bounding box center [492, 271] width 11 height 11
click at [493, 270] on icon at bounding box center [493, 271] width 0 height 6
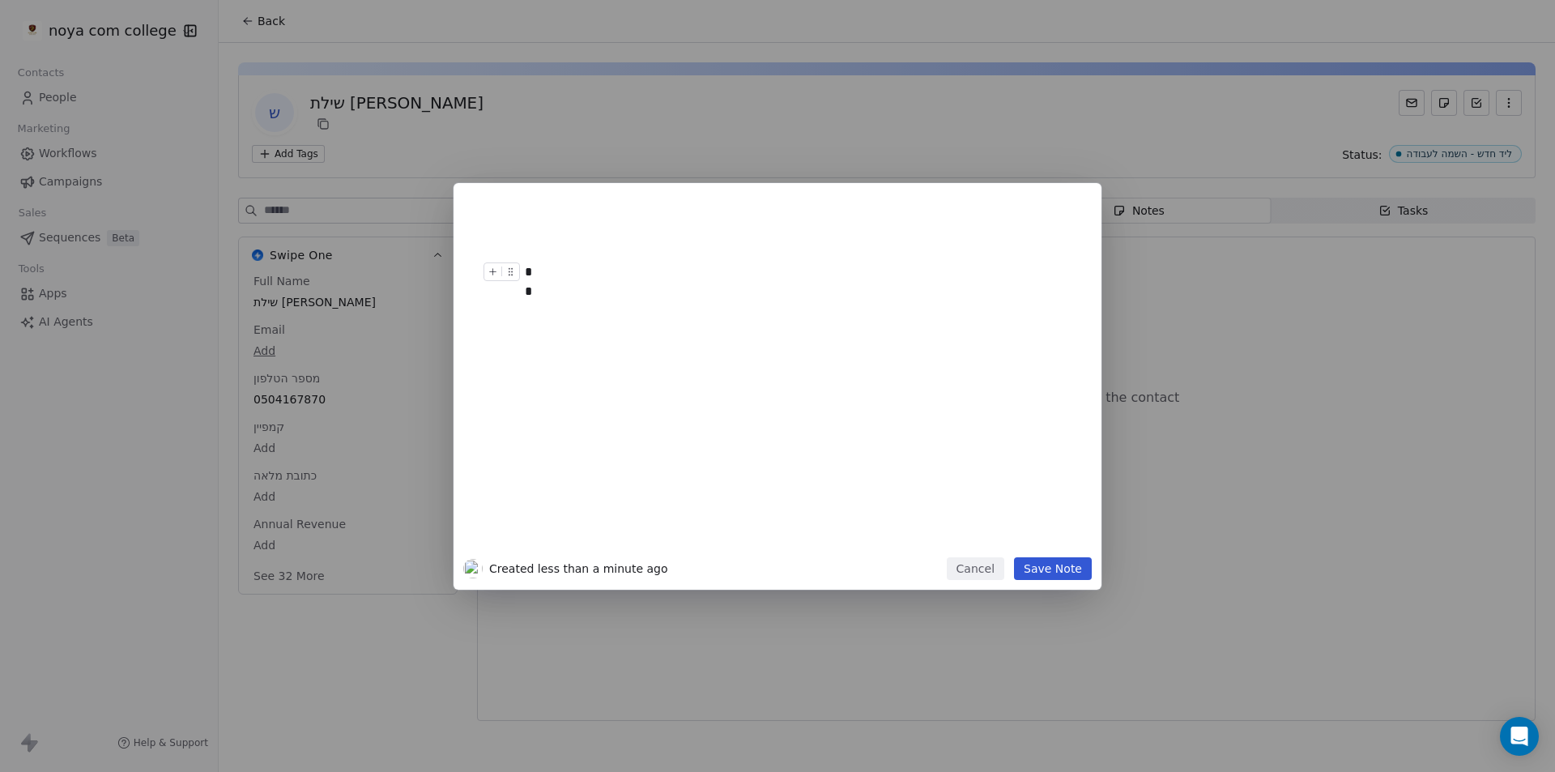
click at [515, 271] on icon at bounding box center [510, 271] width 11 height 11
click at [1218, 389] on div "* * Created less than a minute ago Cancel Save Note" at bounding box center [777, 386] width 1555 height 406
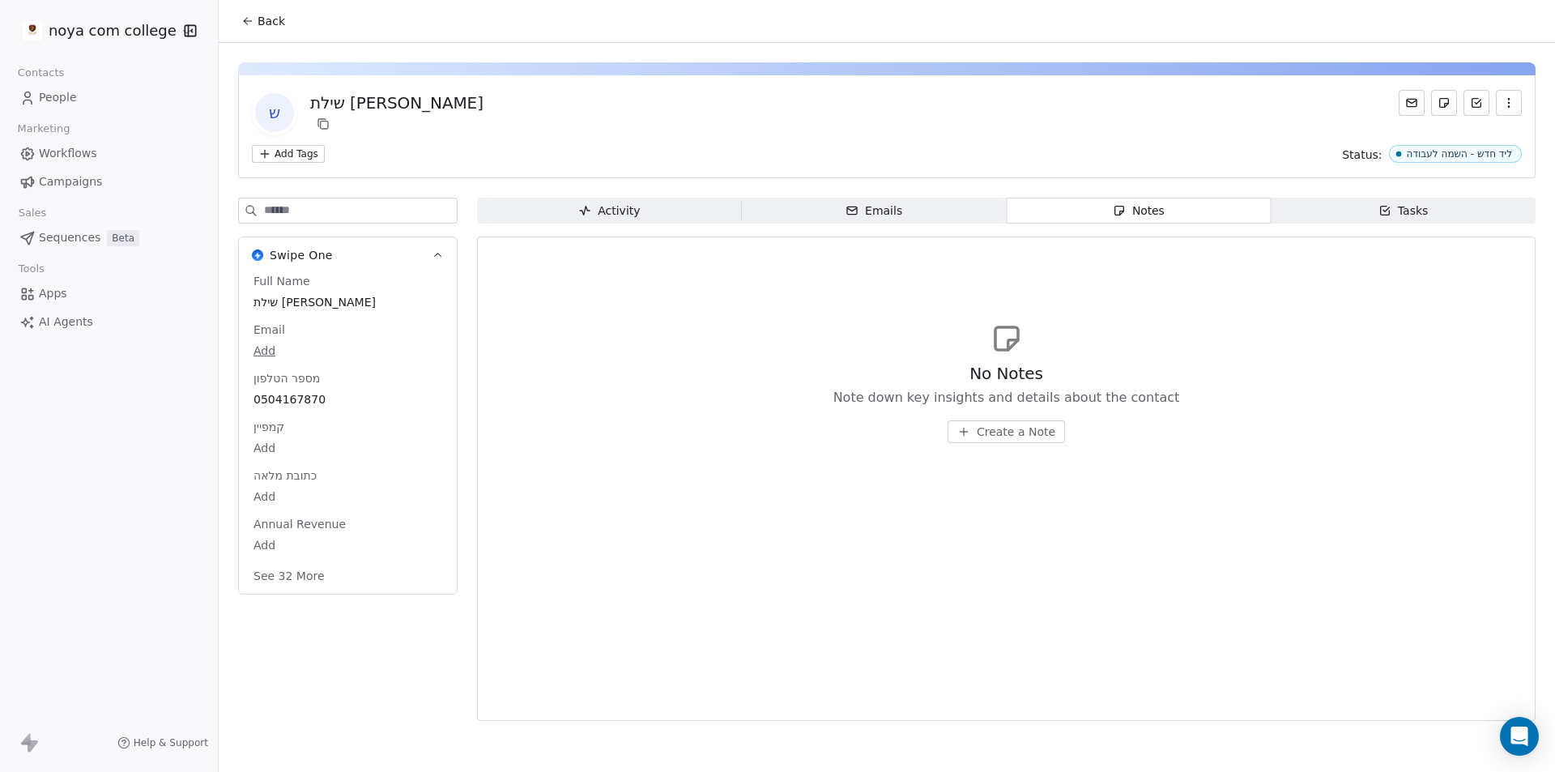
click at [938, 214] on span "Emails Emails" at bounding box center [874, 211] width 265 height 26
click at [651, 211] on span "Activity Activity" at bounding box center [609, 211] width 265 height 26
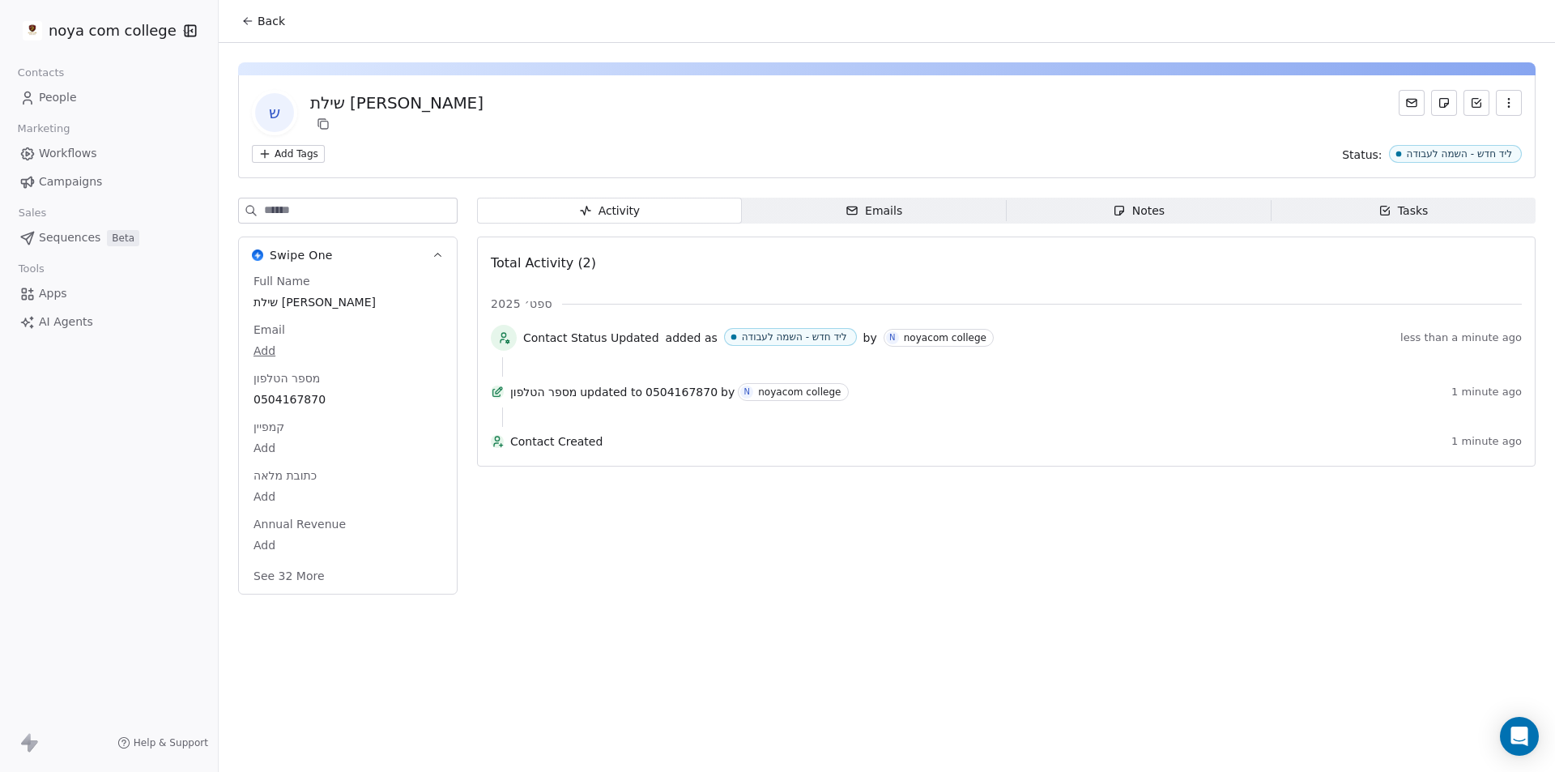
click at [265, 544] on body "noya com college Contacts People Marketing Workflows Campaigns Sales Sequences …" at bounding box center [777, 386] width 1555 height 772
click at [564, 638] on html "noya com college Contacts People Marketing Workflows Campaigns Sales Sequences …" at bounding box center [777, 386] width 1555 height 772
click at [296, 581] on button "See 32 More" at bounding box center [289, 575] width 91 height 29
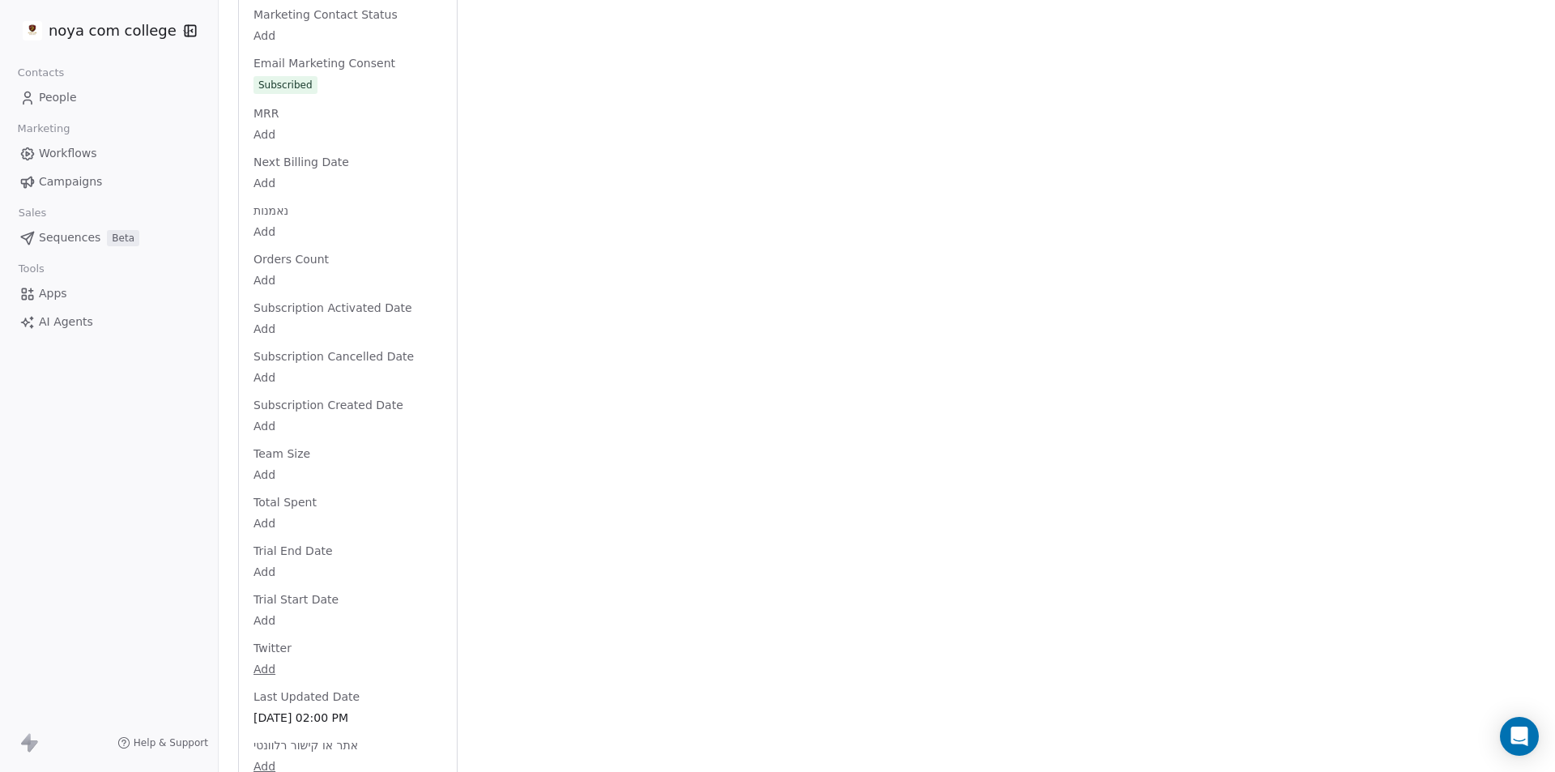
scroll to position [1358, 0]
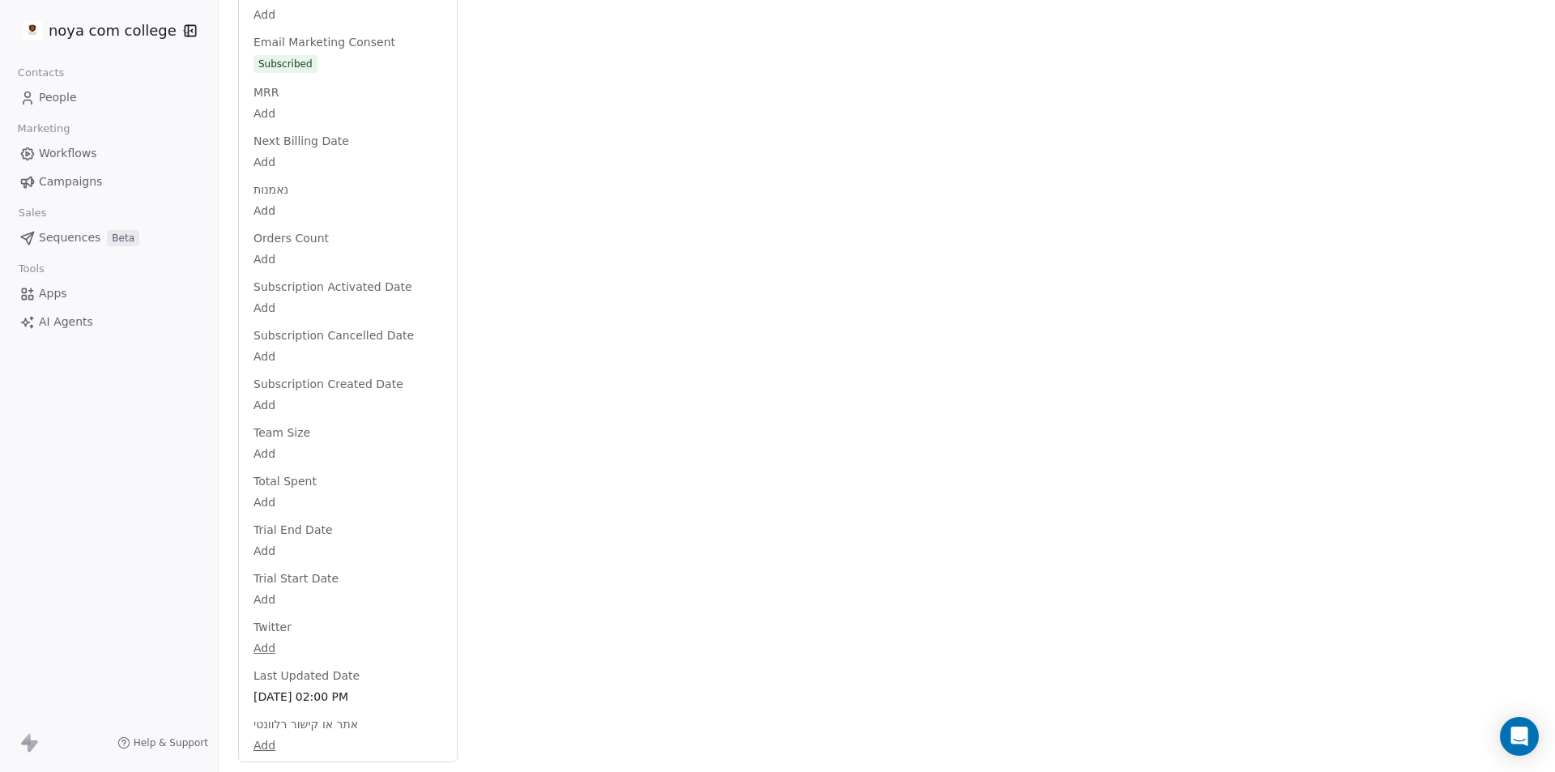
click at [263, 747] on body "noya com college Contacts People Marketing Workflows Campaigns Sales Sequences …" at bounding box center [777, 386] width 1555 height 772
click at [292, 741] on input "url" at bounding box center [341, 734] width 175 height 32
drag, startPoint x: 533, startPoint y: 636, endPoint x: 519, endPoint y: 640, distance: 14.6
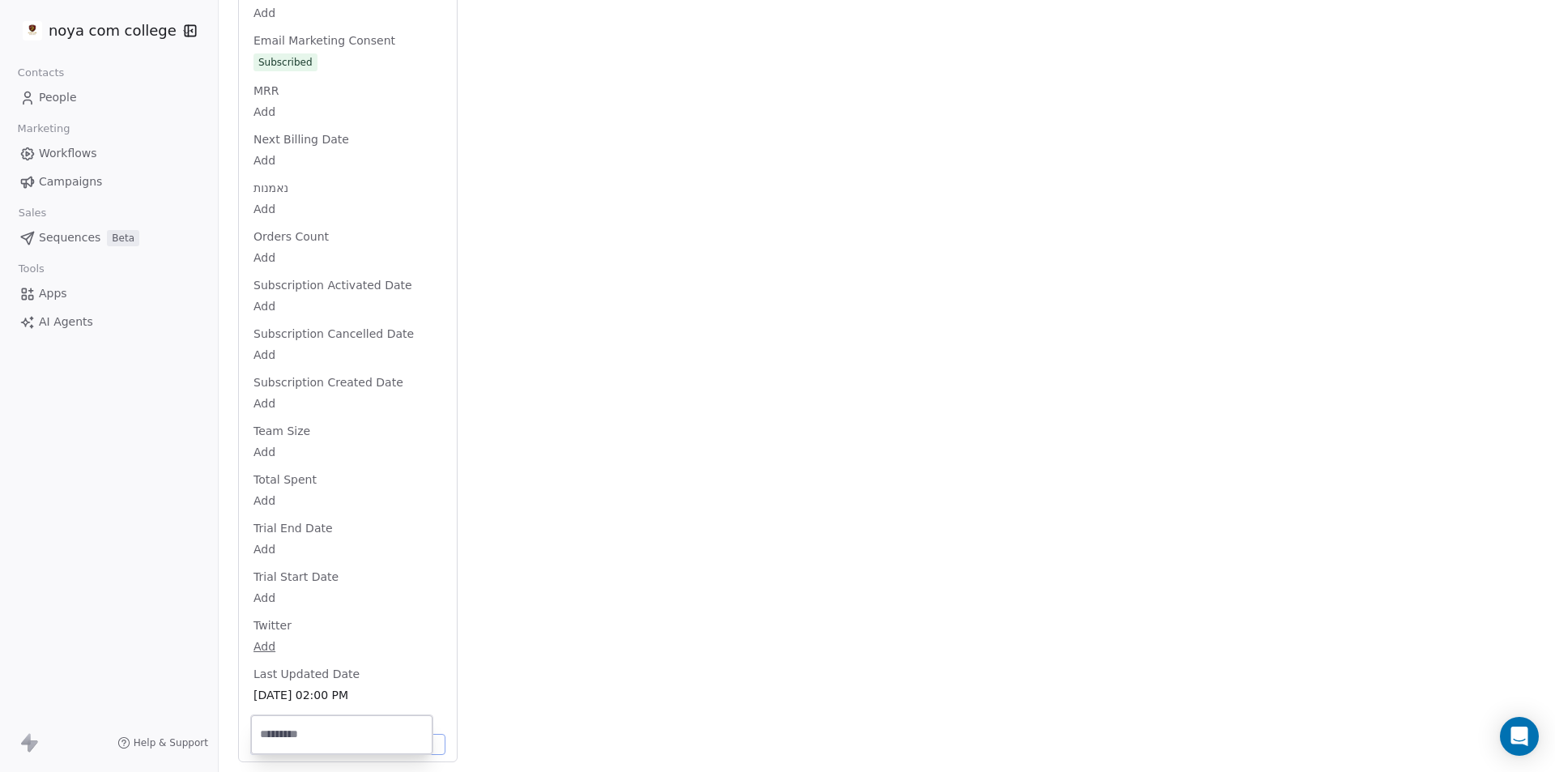
click at [525, 640] on html "noya com college Contacts People Marketing Workflows Campaigns Sales Sequences …" at bounding box center [777, 386] width 1555 height 772
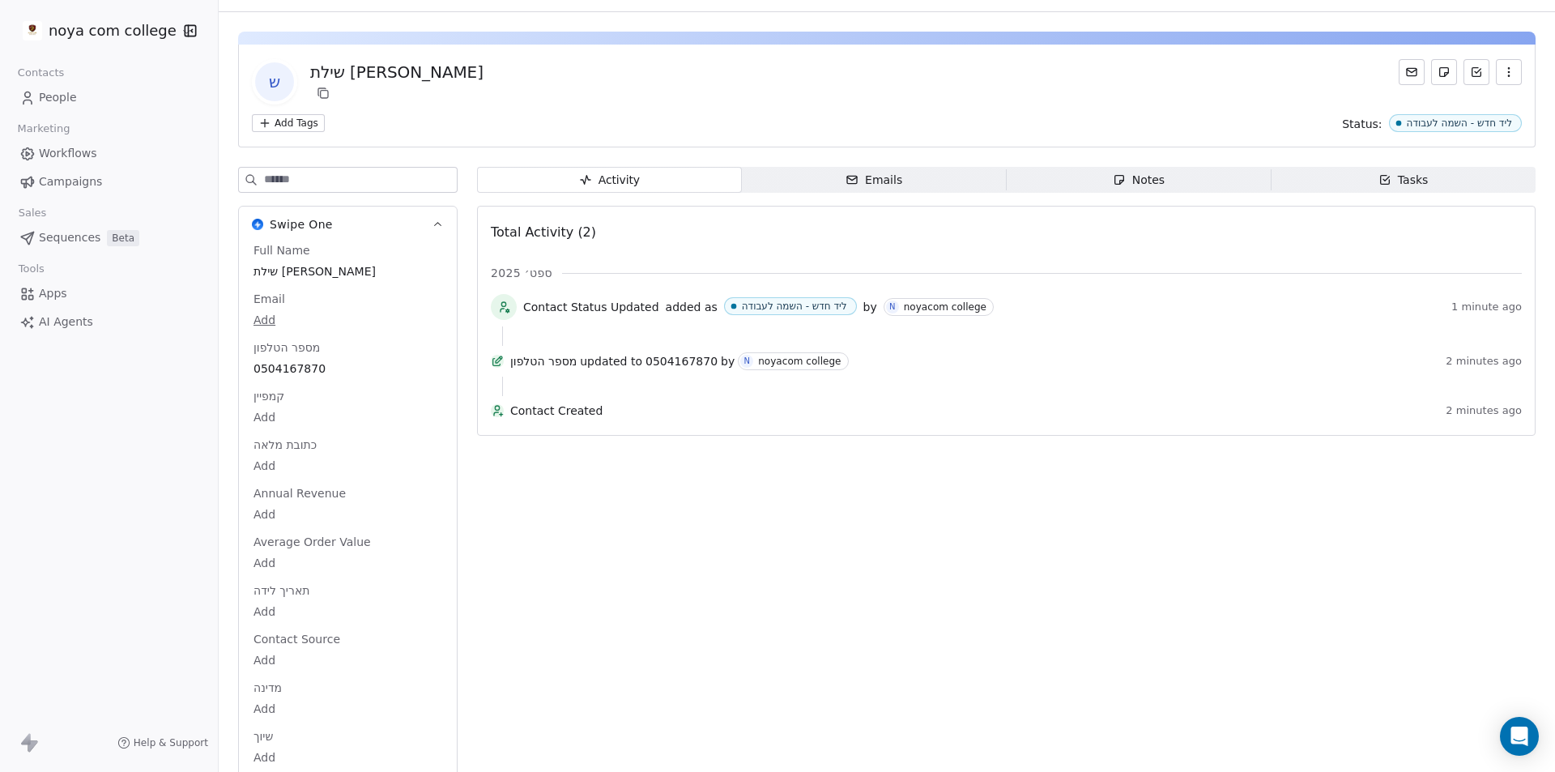
scroll to position [0, 0]
